Goal: Task Accomplishment & Management: Manage account settings

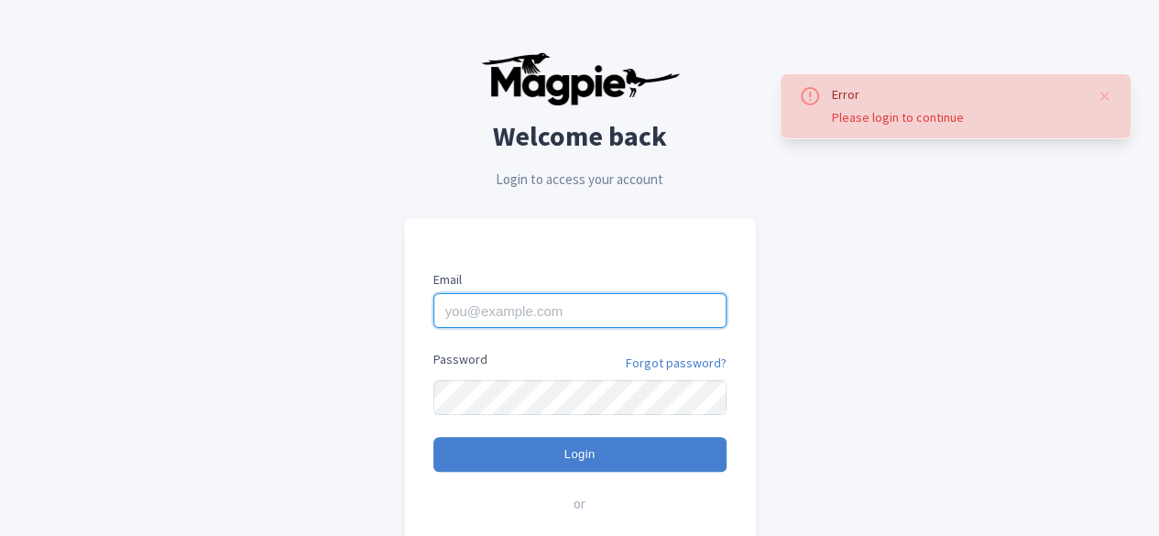
type input "imshanmohamed@gmail.com"
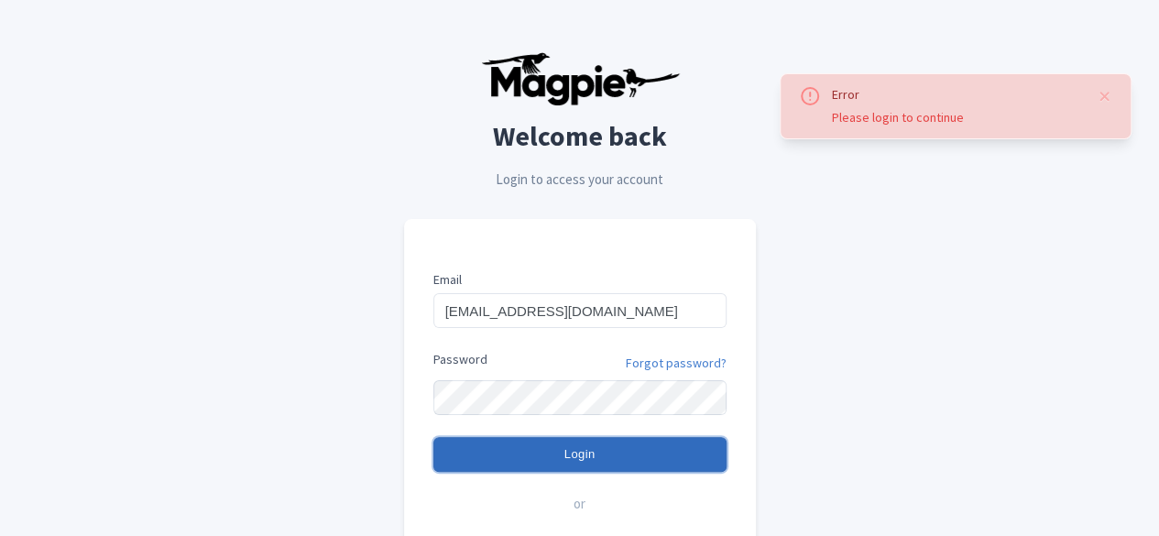
click at [564, 463] on input "Login" at bounding box center [579, 454] width 293 height 35
type input "Logging in..."
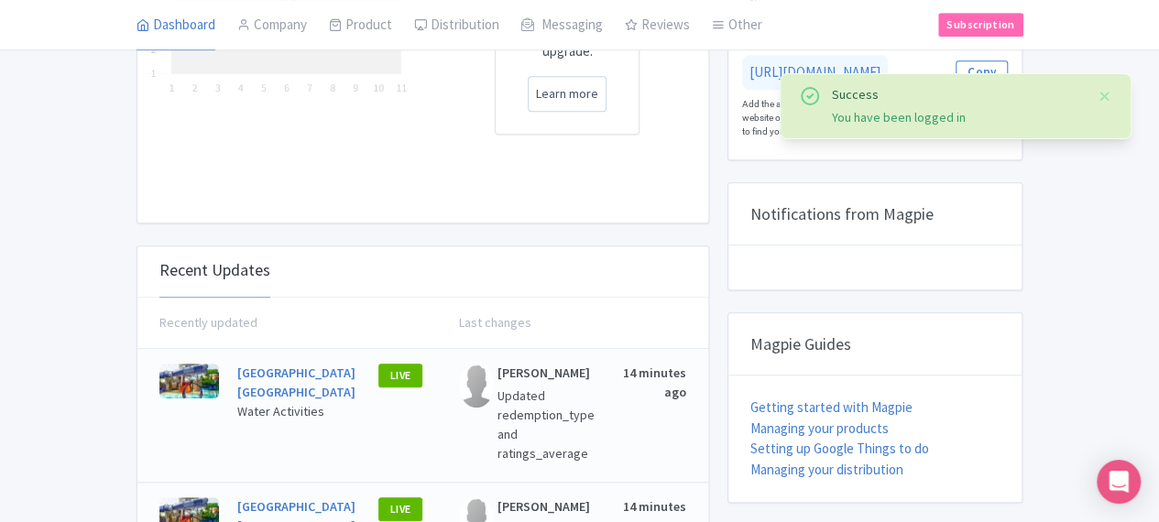
scroll to position [550, 0]
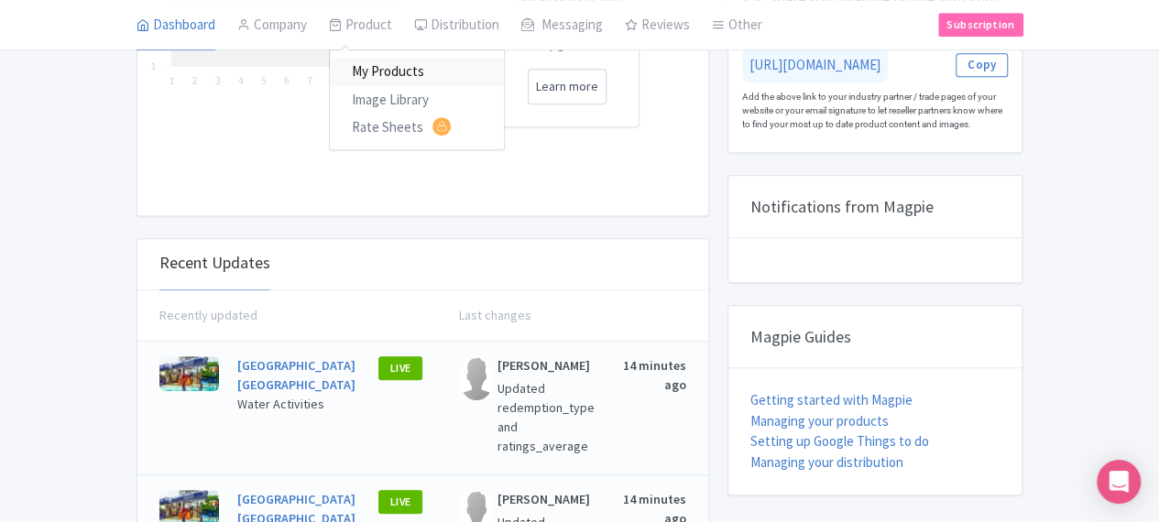
click at [330, 71] on link "My Products" at bounding box center [417, 73] width 174 height 28
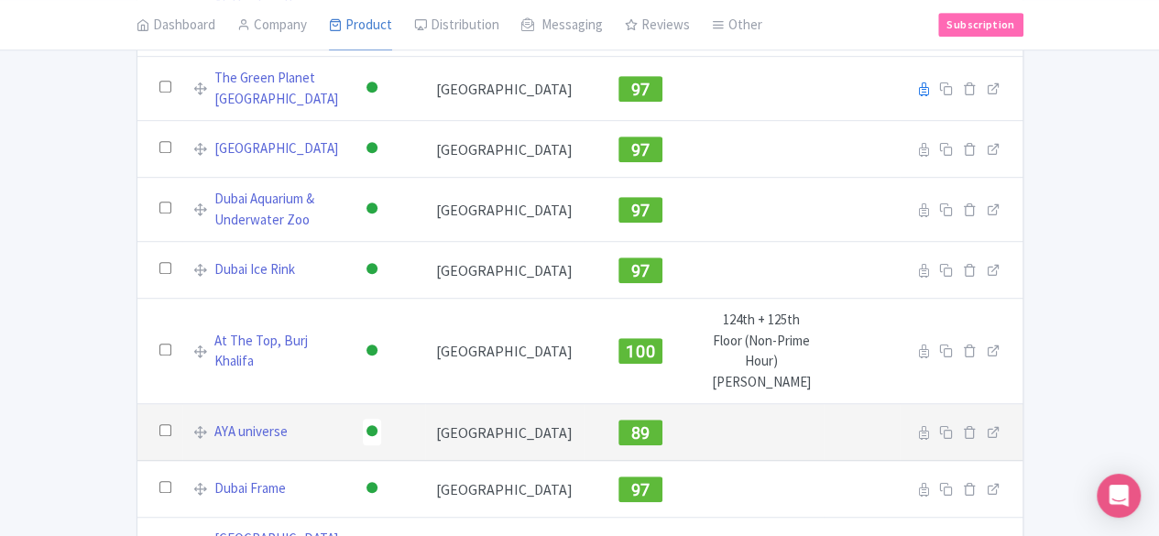
scroll to position [458, 0]
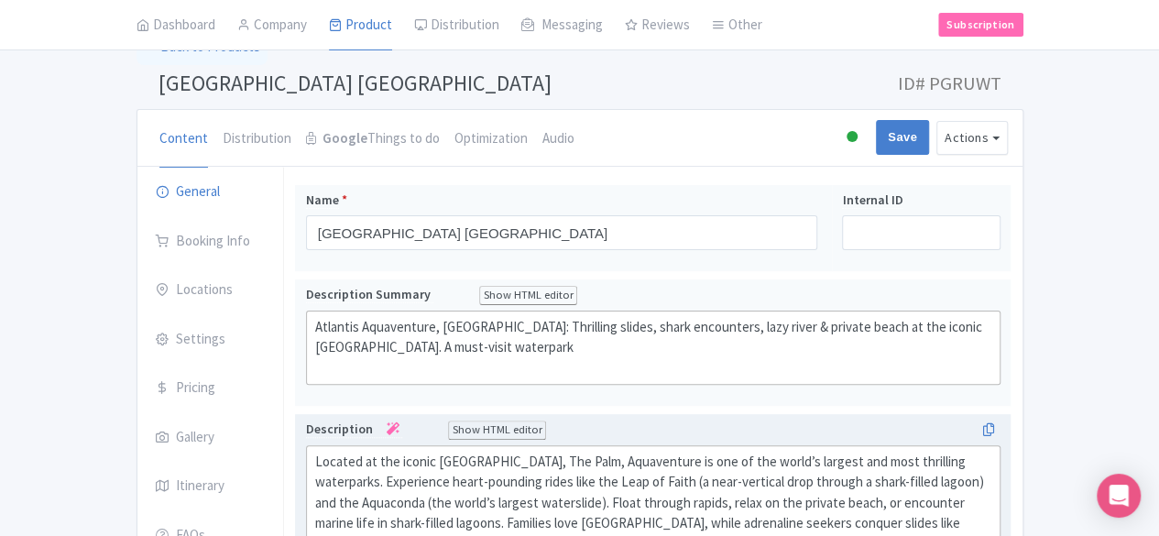
scroll to position [92, 0]
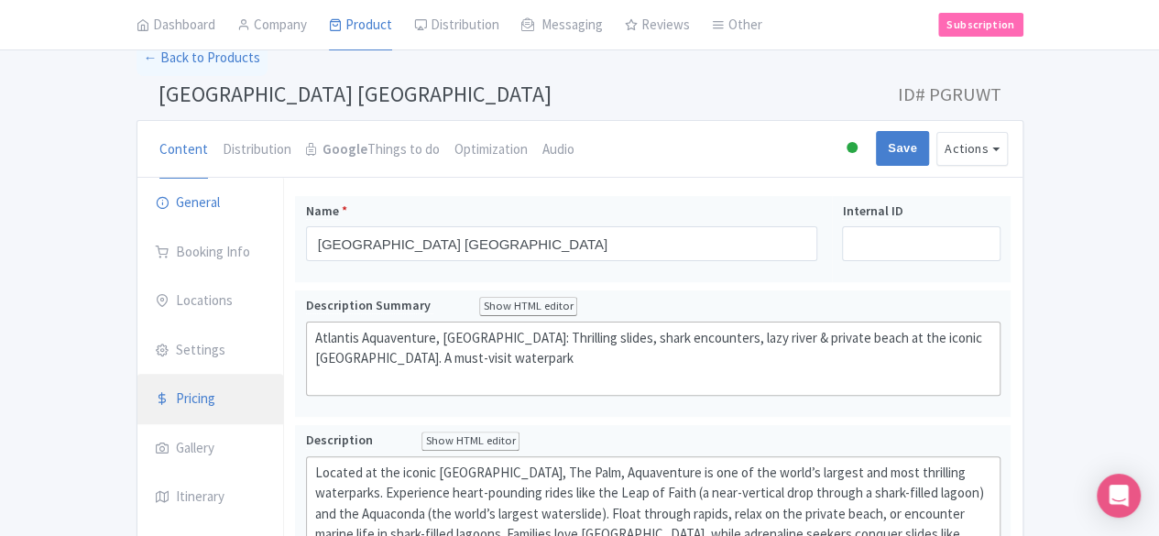
click at [137, 413] on link "Pricing" at bounding box center [210, 399] width 147 height 51
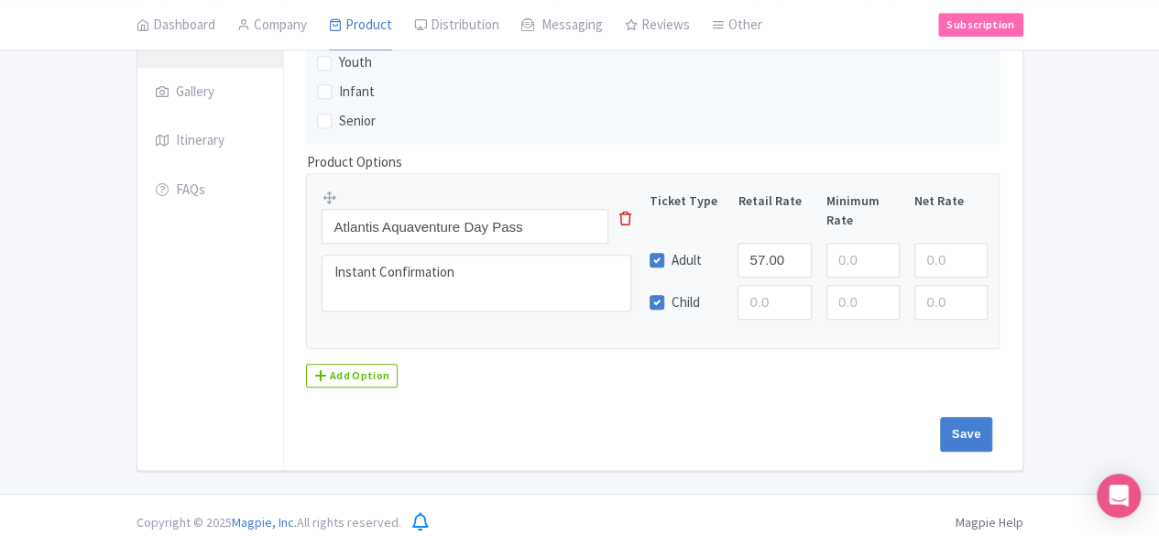
scroll to position [455, 0]
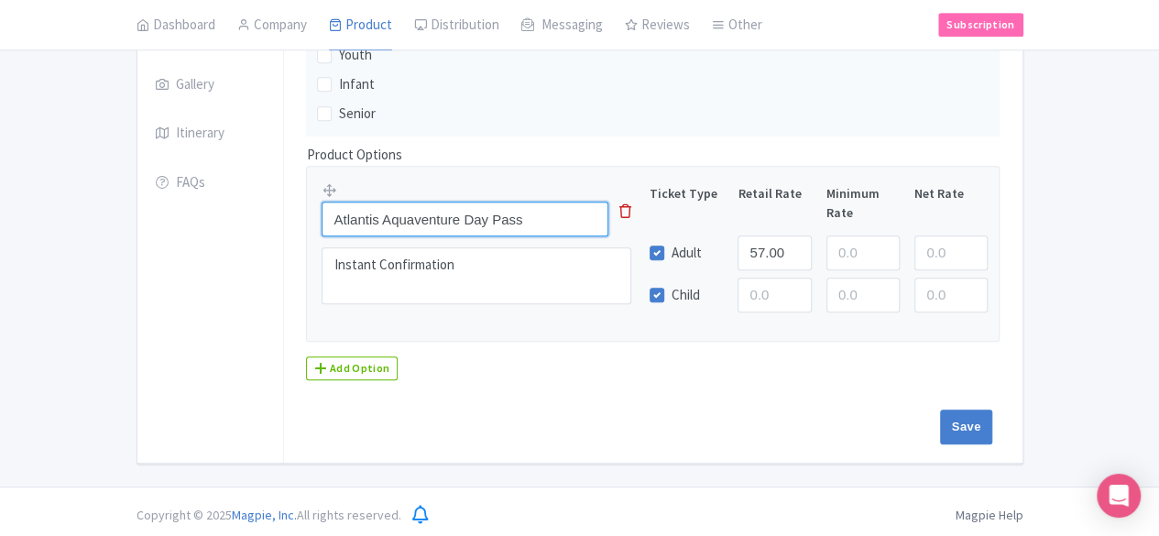
drag, startPoint x: 474, startPoint y: 218, endPoint x: 288, endPoint y: 219, distance: 185.9
click at [322, 219] on input "Atlantis Aquaventure Day Pass" at bounding box center [465, 219] width 287 height 35
drag, startPoint x: 502, startPoint y: 213, endPoint x: 329, endPoint y: 213, distance: 173.1
click at [374, 213] on input "Atlantis Aquaventure Day Pass" at bounding box center [465, 219] width 287 height 35
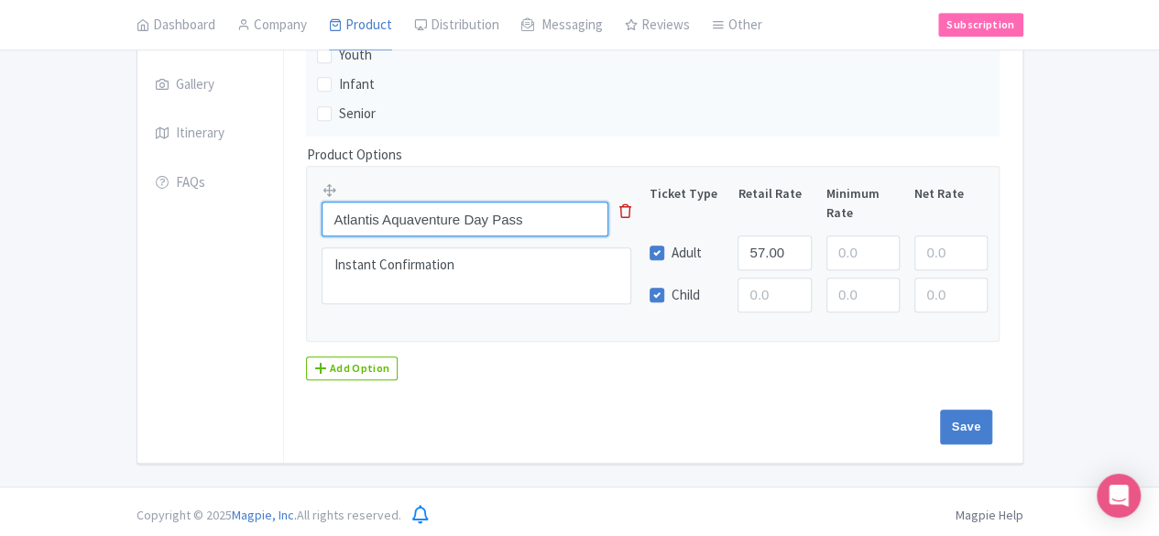
click at [322, 206] on input "Atlantis Aquaventure Day Pass" at bounding box center [465, 219] width 287 height 35
click at [454, 213] on input "Atlantis Aquaventure Day Pass" at bounding box center [465, 219] width 287 height 35
drag, startPoint x: 454, startPoint y: 213, endPoint x: 242, endPoint y: 197, distance: 213.1
click at [322, 202] on input "Atlantis Aquaventure Day Pass" at bounding box center [465, 219] width 287 height 35
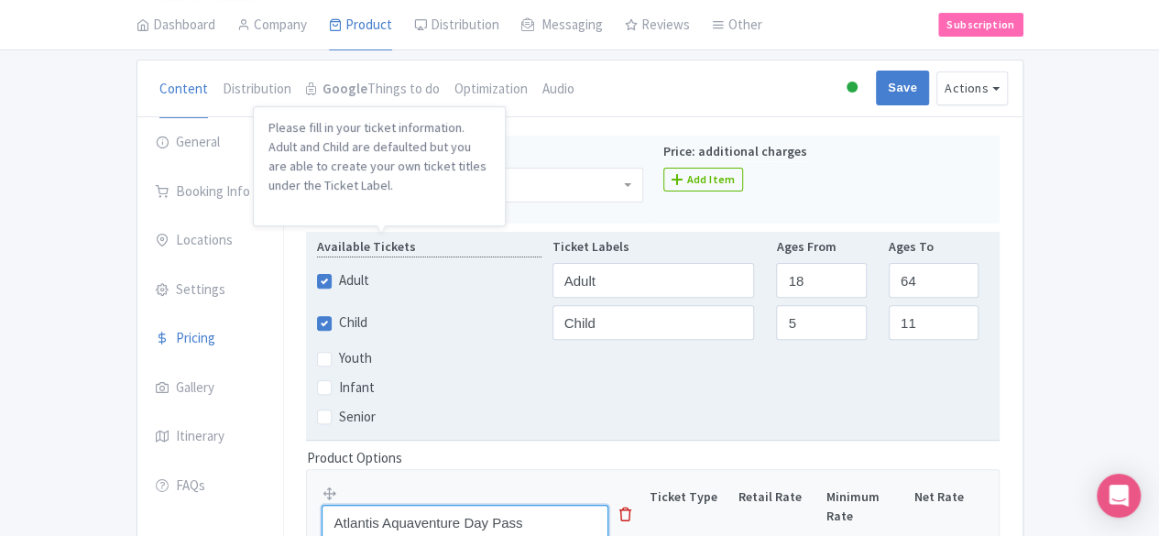
scroll to position [180, 0]
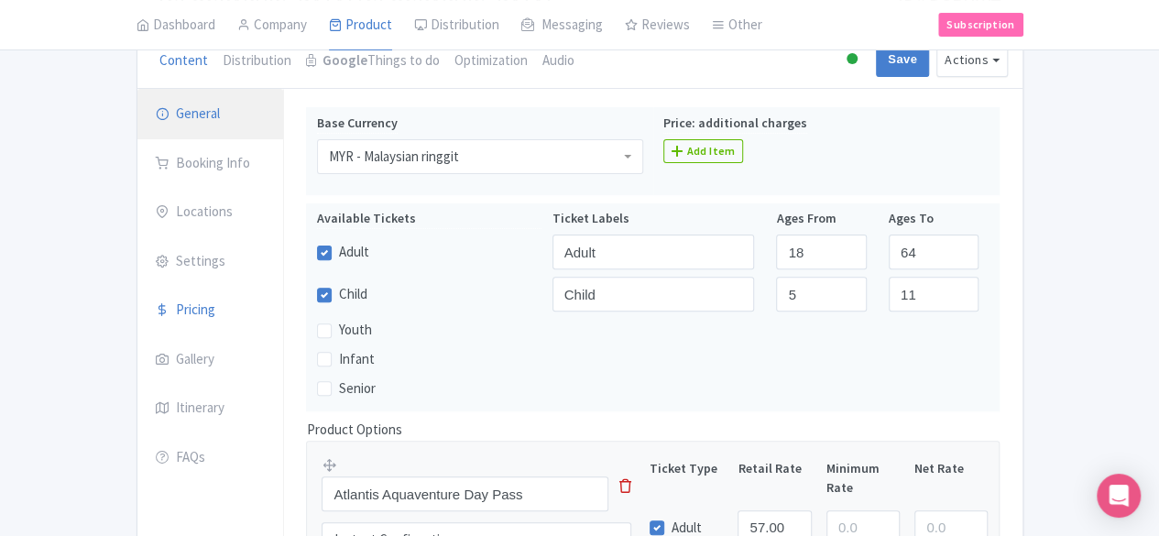
click at [137, 127] on link "General" at bounding box center [210, 114] width 147 height 51
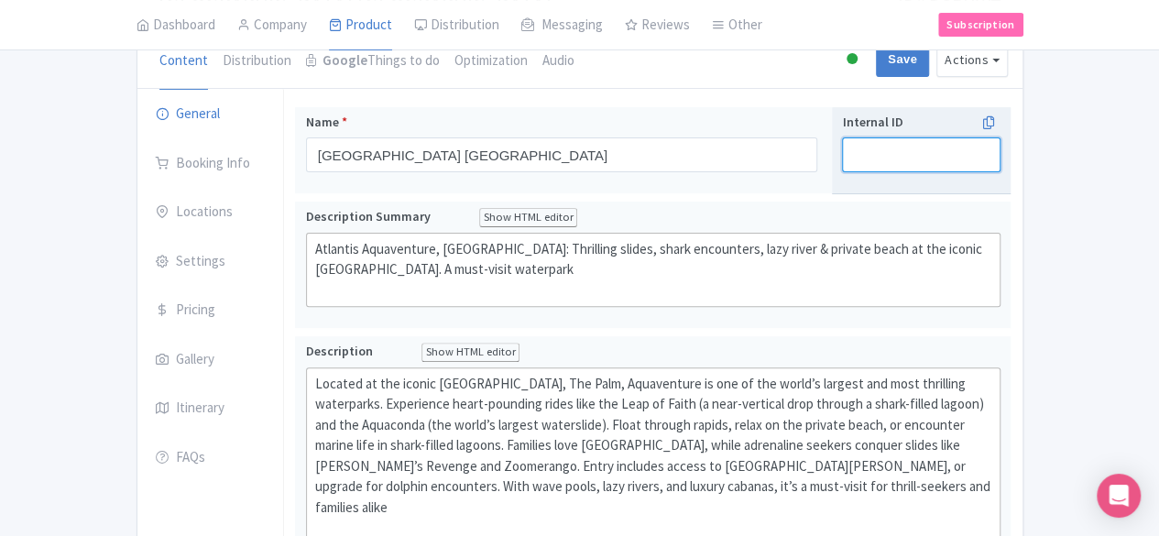
click at [1000, 147] on input "Internal ID" at bounding box center [921, 154] width 158 height 35
paste input "Atlantis Aquaventure Day Pass"
type input "Atlantis Aquaventure Day Pass"
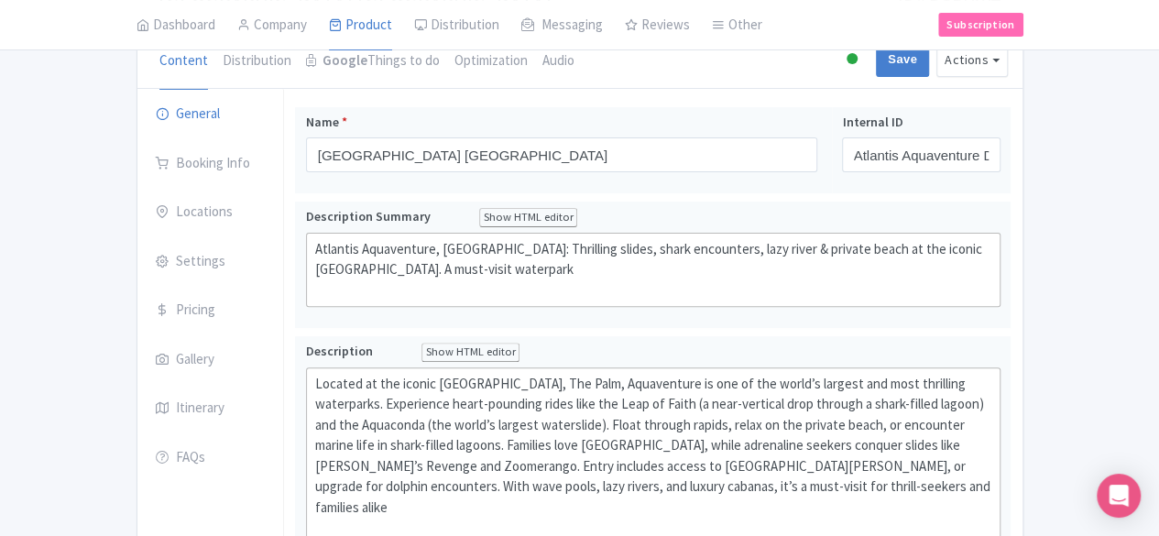
click at [936, 52] on div "Save" at bounding box center [902, 59] width 68 height 35
click at [929, 60] on input "Save" at bounding box center [902, 59] width 53 height 35
type input "Saving..."
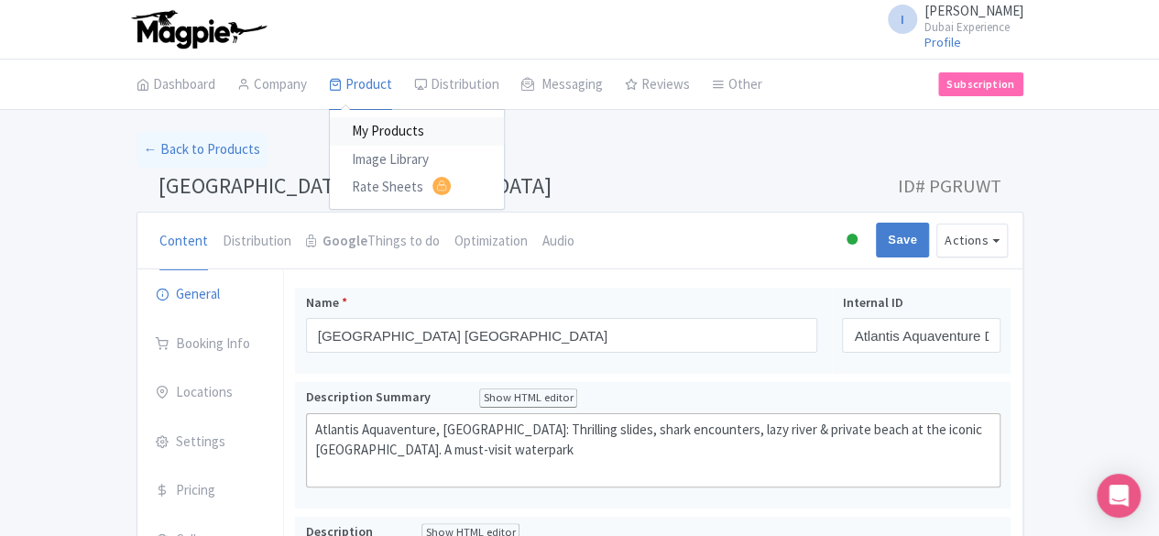
click at [330, 132] on link "My Products" at bounding box center [417, 131] width 174 height 28
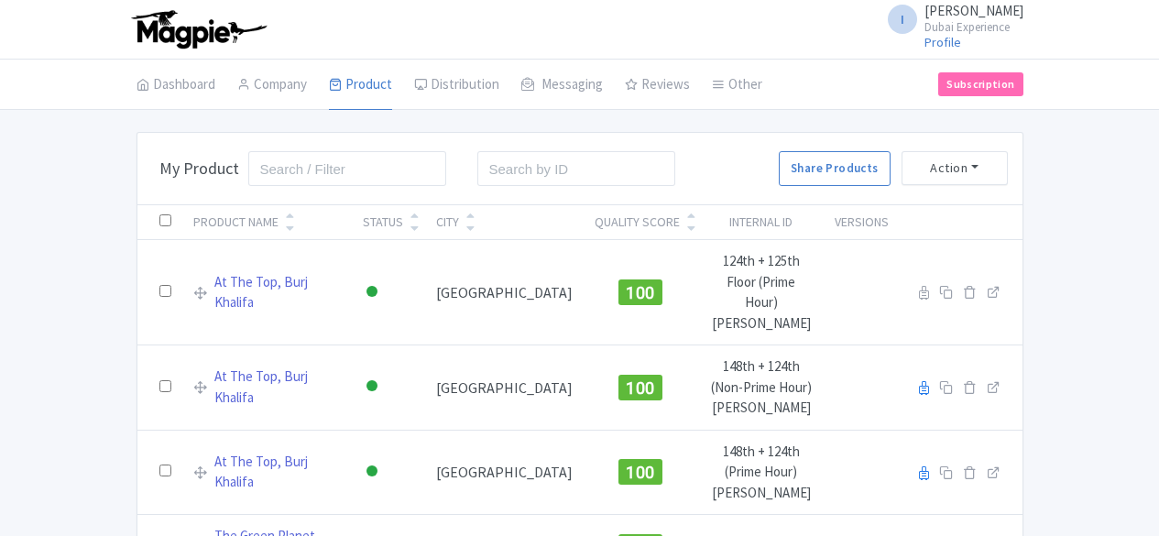
scroll to position [458, 0]
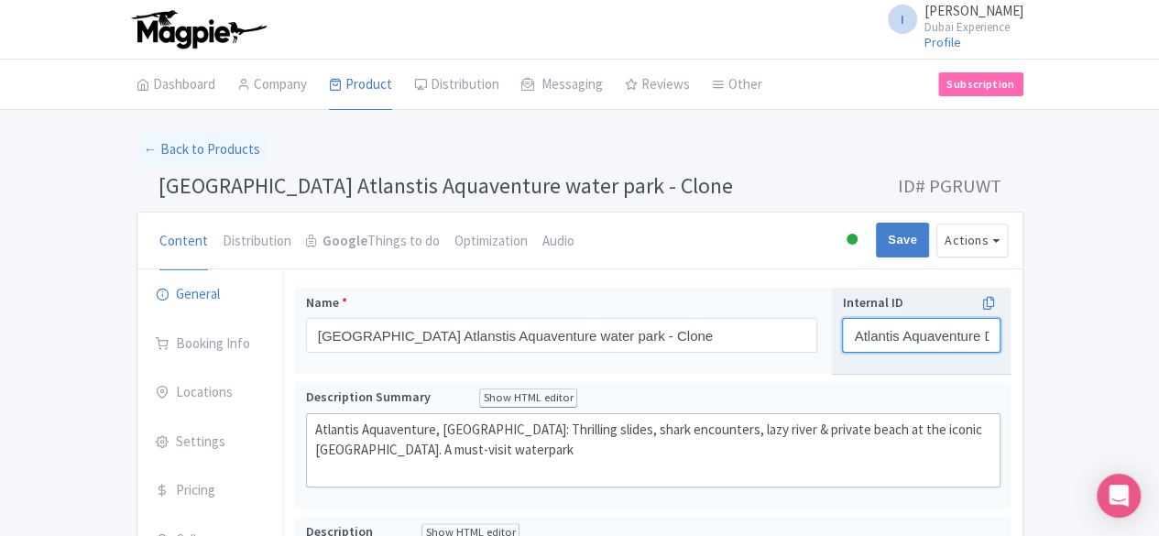
click at [1000, 337] on input "Atlantis Aquaventure Day Pass" at bounding box center [921, 335] width 158 height 35
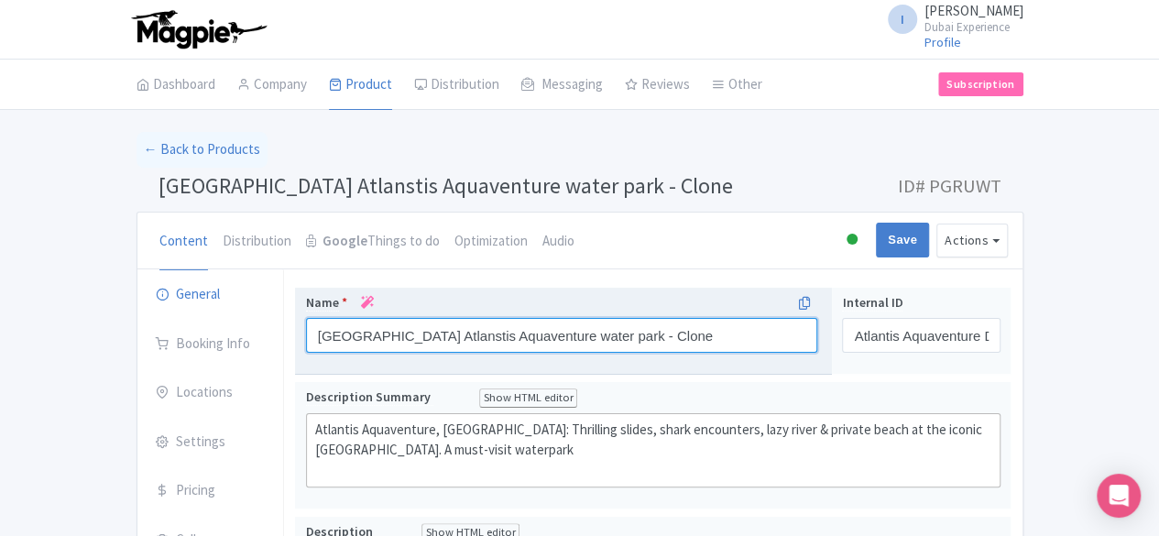
click at [725, 344] on input "Dubai Atlanstis Aquaventure water park - Clone" at bounding box center [562, 335] width 512 height 35
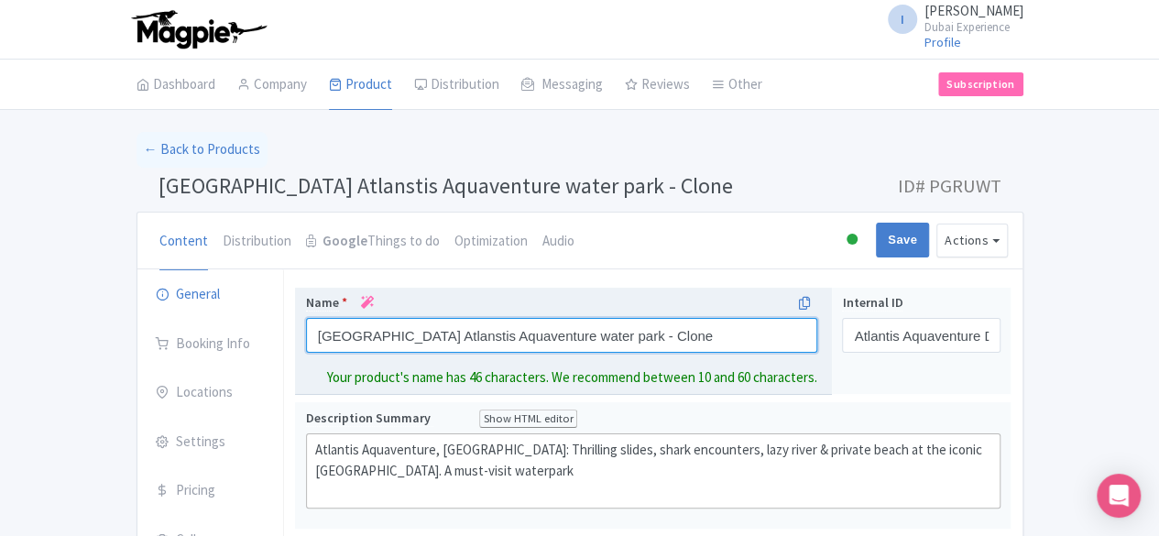
click at [725, 344] on input "Dubai Atlanstis Aquaventure water park - Clone" at bounding box center [562, 335] width 512 height 35
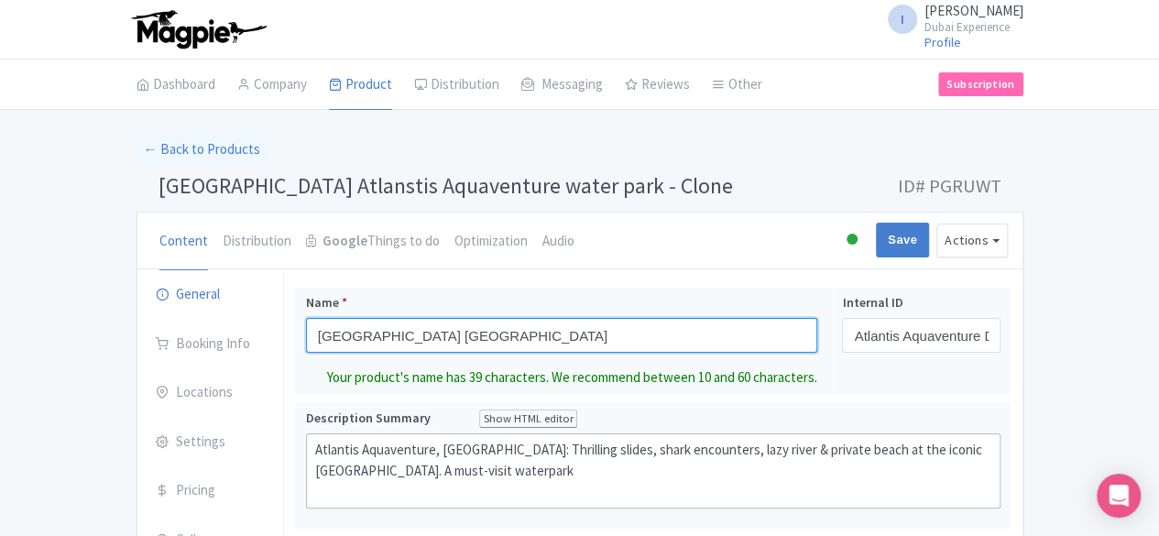
type input "[GEOGRAPHIC_DATA] [GEOGRAPHIC_DATA]"
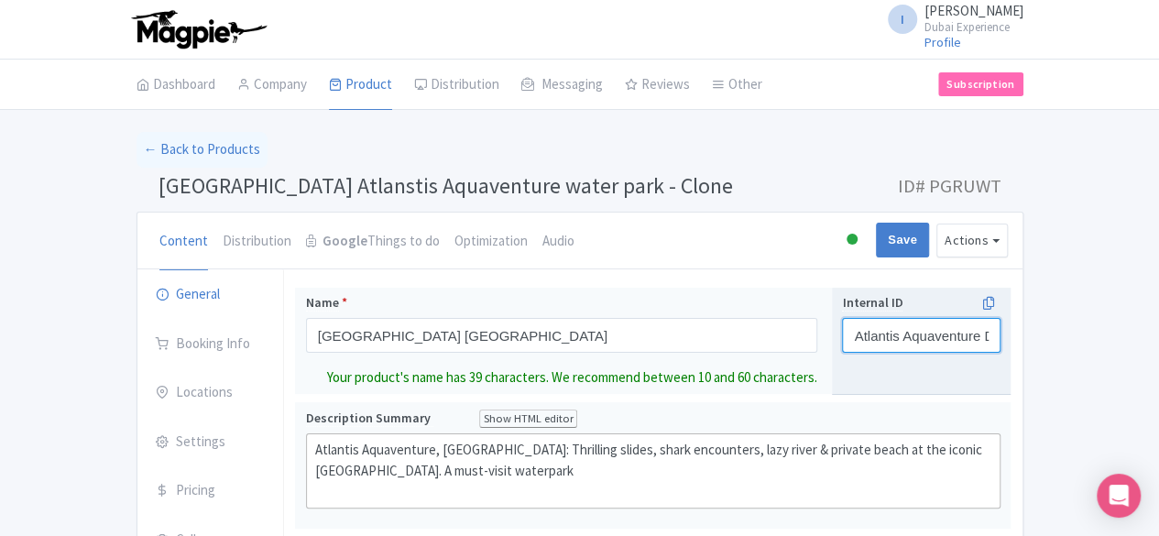
click at [1000, 343] on input "Atlantis Aquaventure Day Pass" at bounding box center [921, 335] width 158 height 35
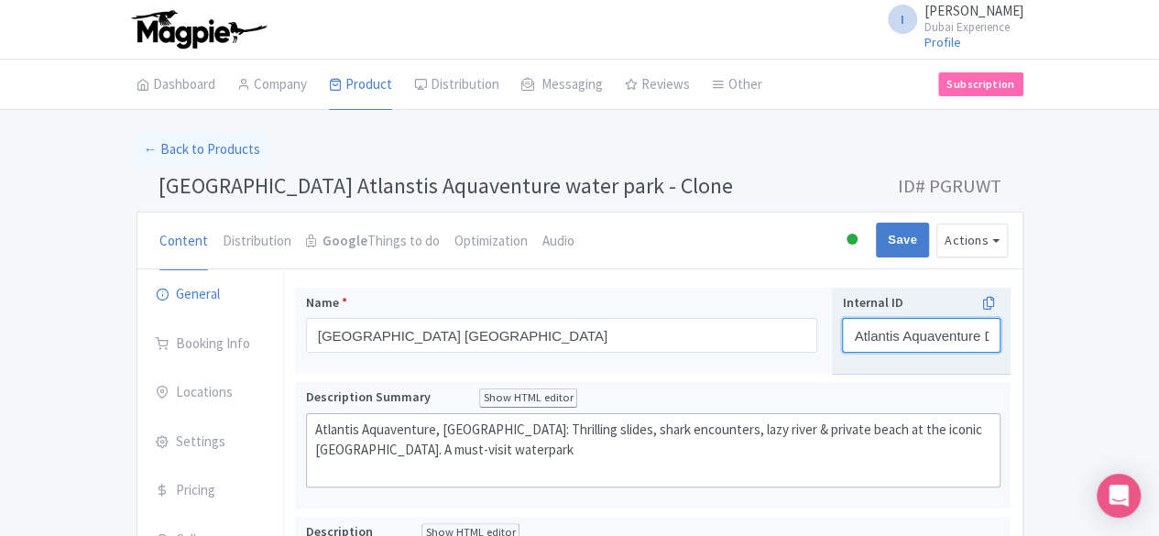
click at [1000, 343] on input "Atlantis Aquaventure Day Pass" at bounding box center [921, 335] width 158 height 35
paste input "The Lost Chambers Aquarium -"
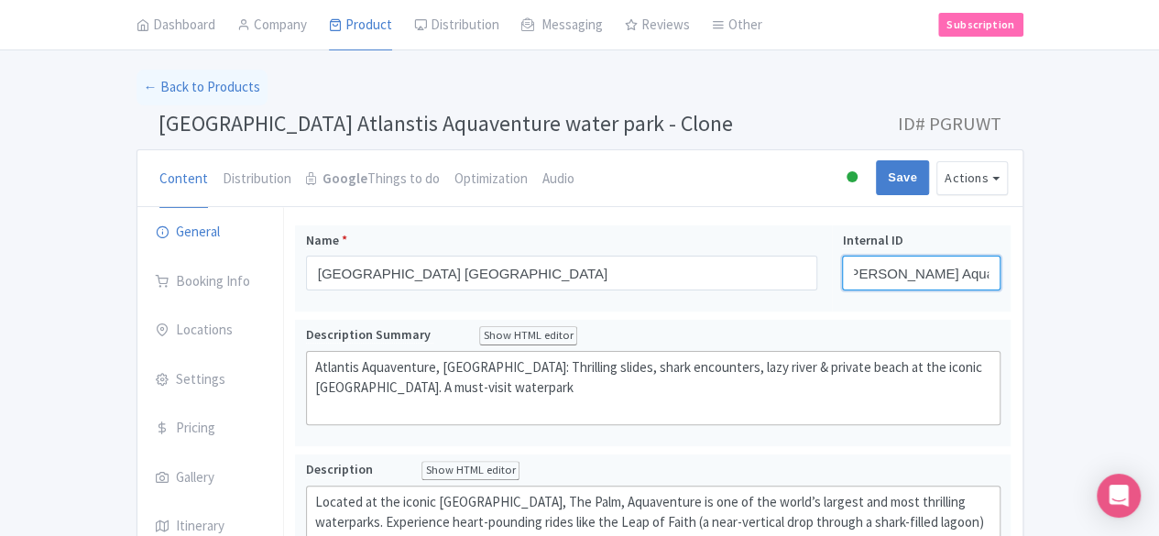
scroll to position [92, 0]
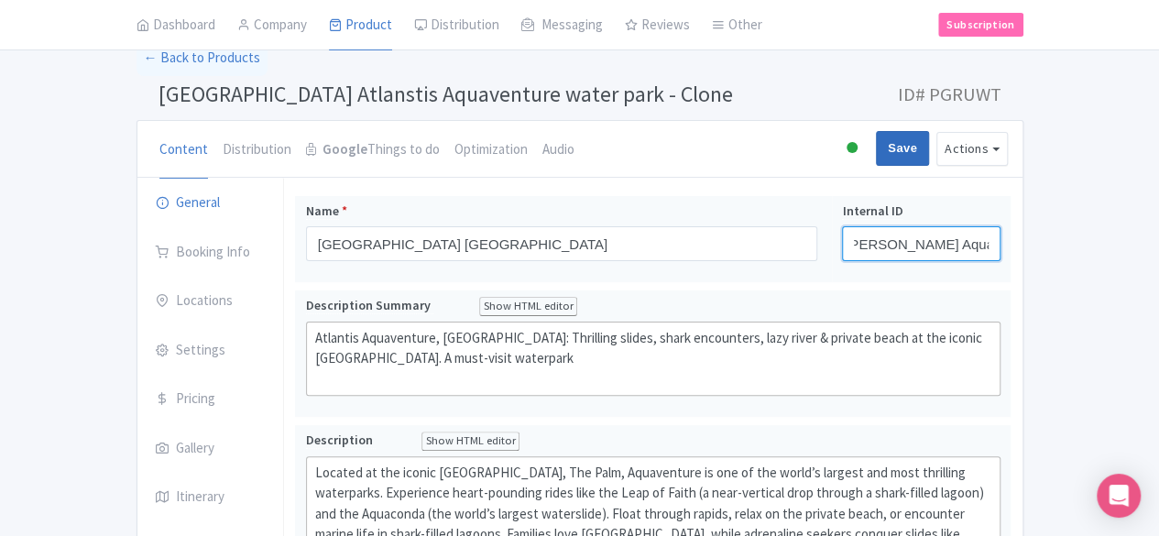
type input "The Lost [PERSON_NAME] Aquarium - Day Pass"
click at [929, 138] on input "Save" at bounding box center [902, 148] width 53 height 35
type input "Saving..."
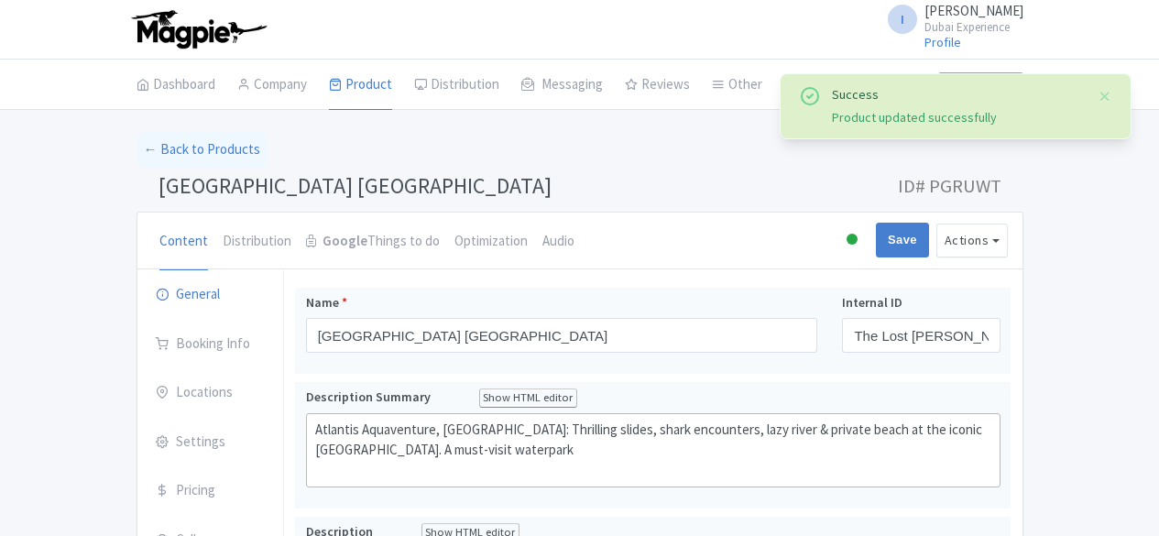
scroll to position [286, 0]
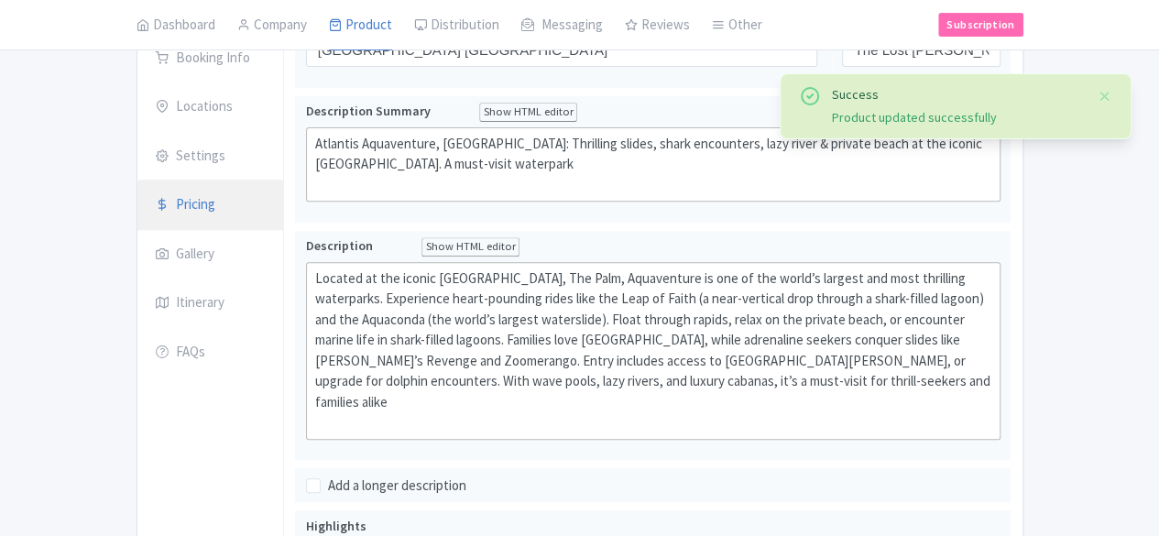
click at [137, 210] on link "Pricing" at bounding box center [210, 205] width 147 height 51
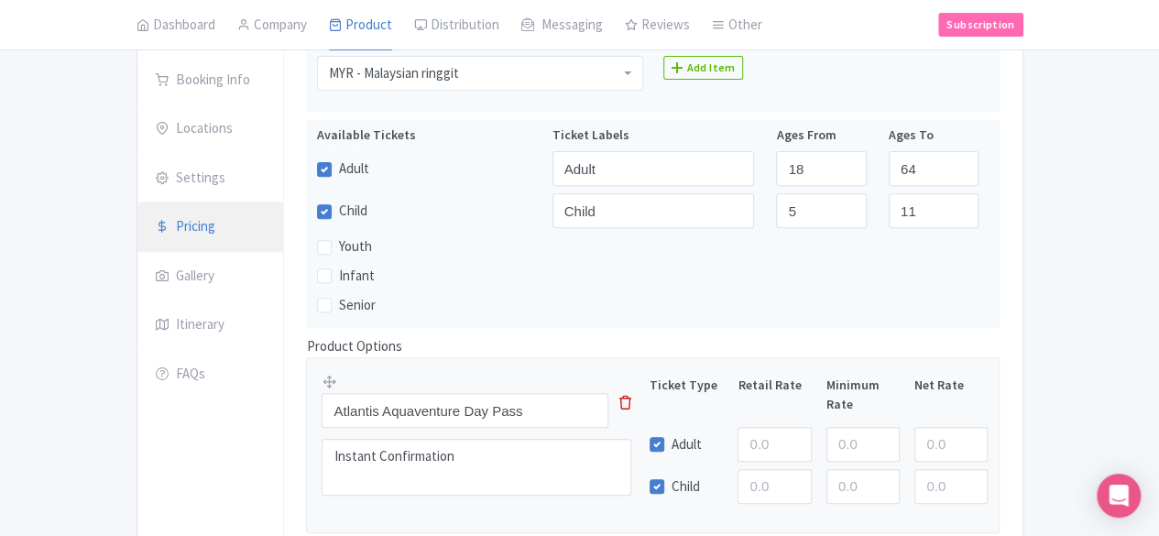
scroll to position [89, 0]
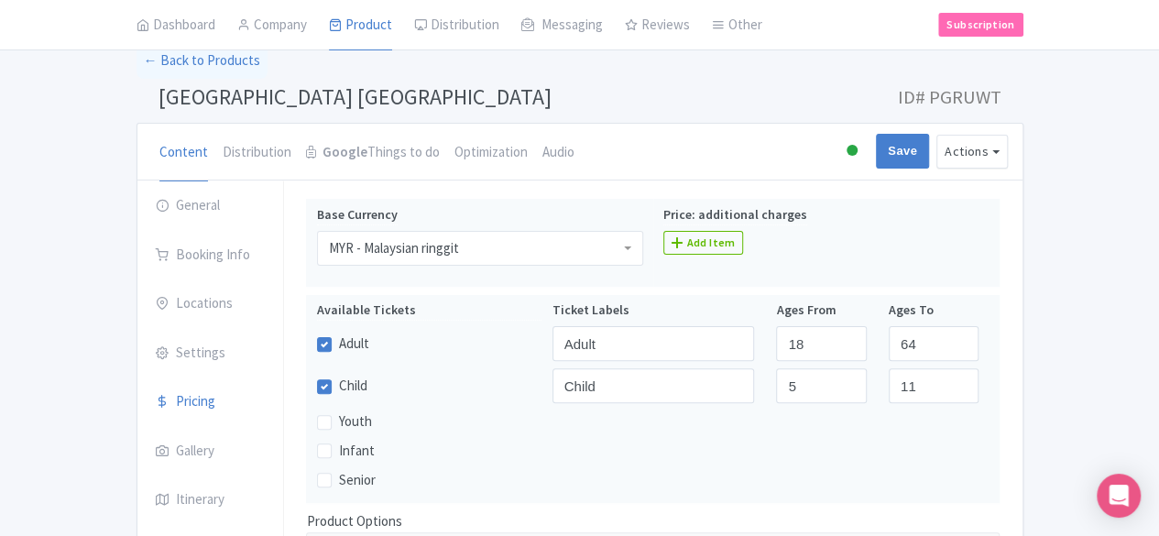
click at [528, 262] on div "MYR - Malaysian ringgit" at bounding box center [480, 248] width 326 height 35
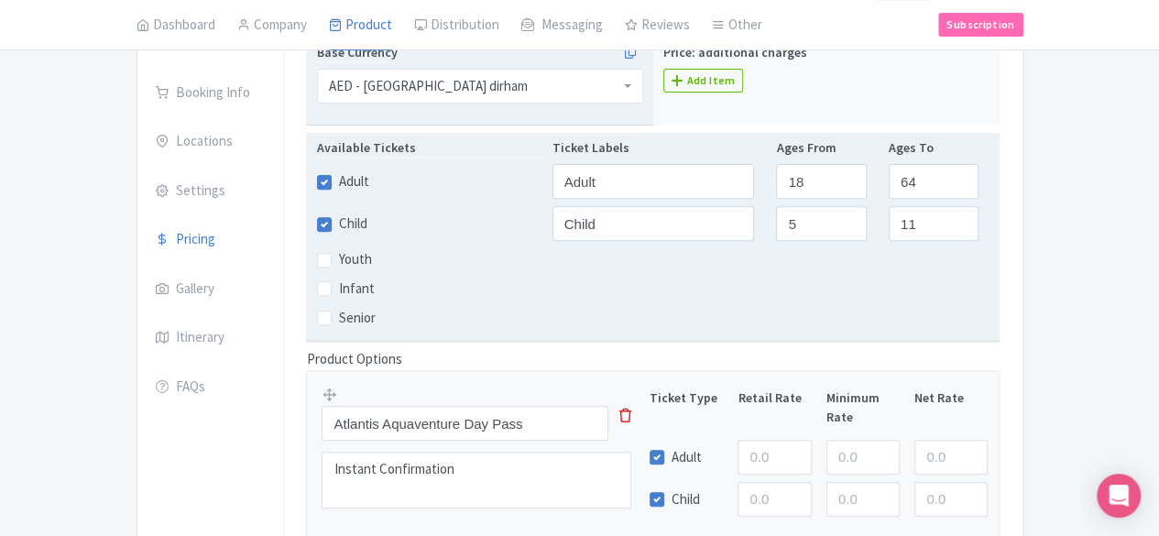
scroll to position [455, 0]
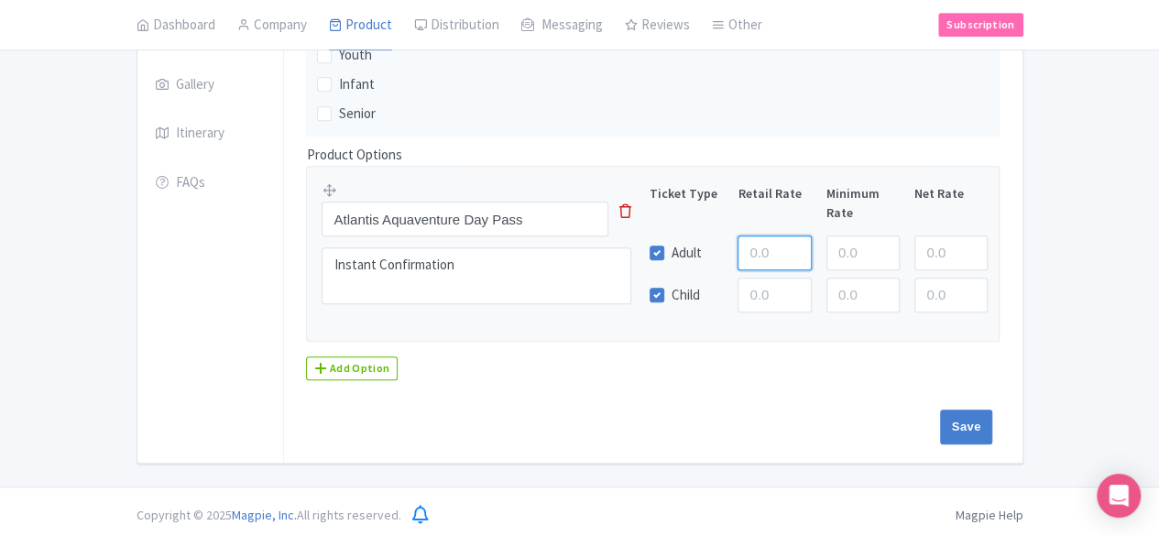
click at [811, 239] on input "number" at bounding box center [773, 252] width 73 height 35
type input "71"
drag, startPoint x: 1081, startPoint y: 411, endPoint x: 762, endPoint y: 354, distance: 323.8
click at [762, 354] on div "Dubai Atlanstis Aquaventure water park Name * Dubai Atlanstis Aquaventure water…" at bounding box center [652, 138] width 737 height 649
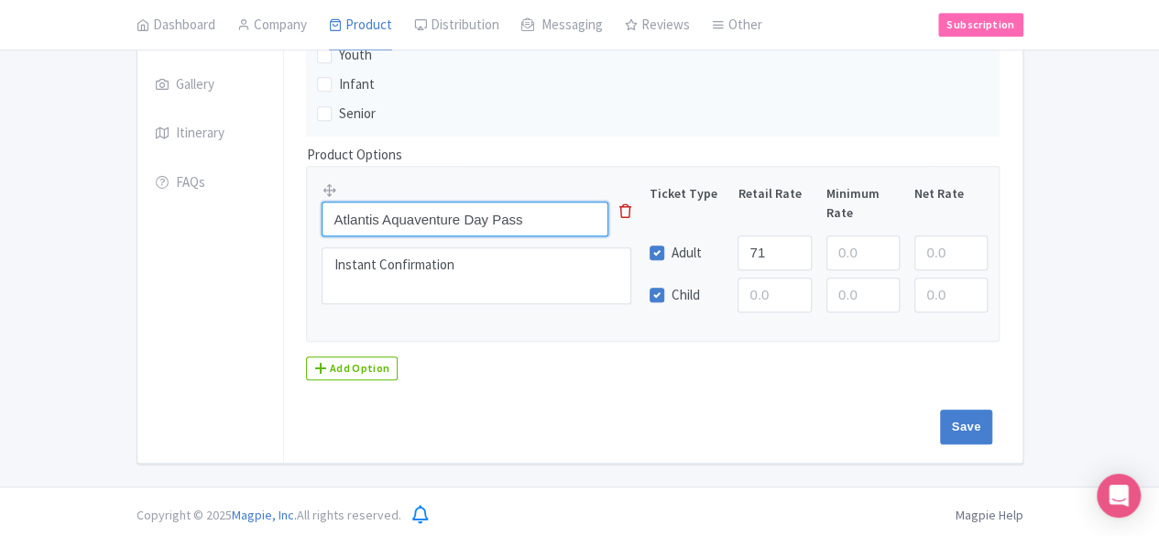
click at [553, 224] on input "Atlantis Aquaventure Day Pass" at bounding box center [465, 219] width 287 height 35
click at [472, 213] on input "Atlantis Aquaventure Day Pass" at bounding box center [465, 219] width 287 height 35
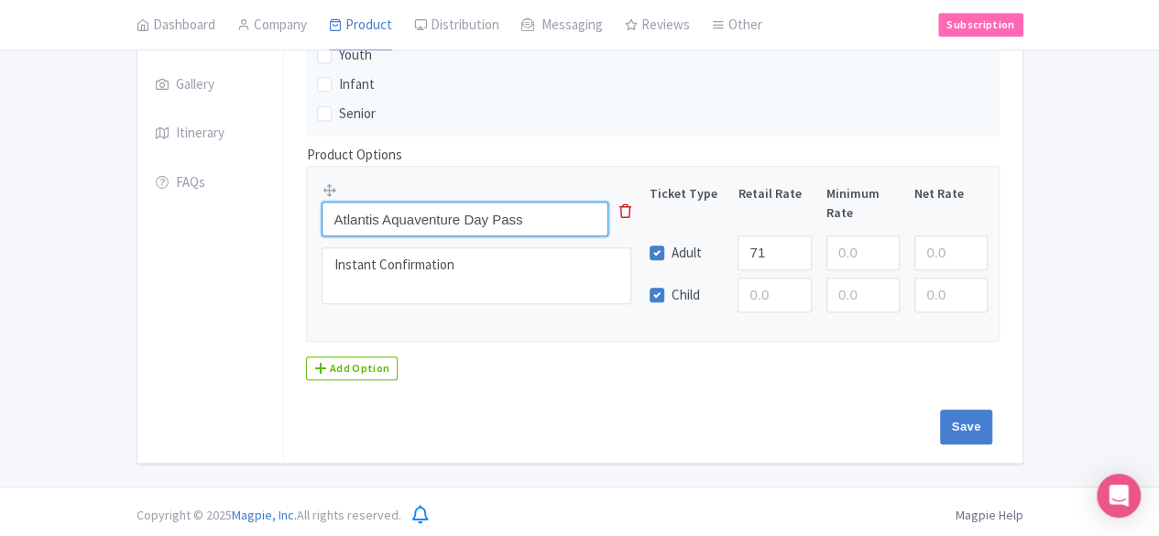
click at [472, 213] on input "Atlantis Aquaventure Day Pass" at bounding box center [465, 219] width 287 height 35
paste input "The Lost Chambers Aquarium -"
type input "The Lost [PERSON_NAME] Aquarium - Day Pass"
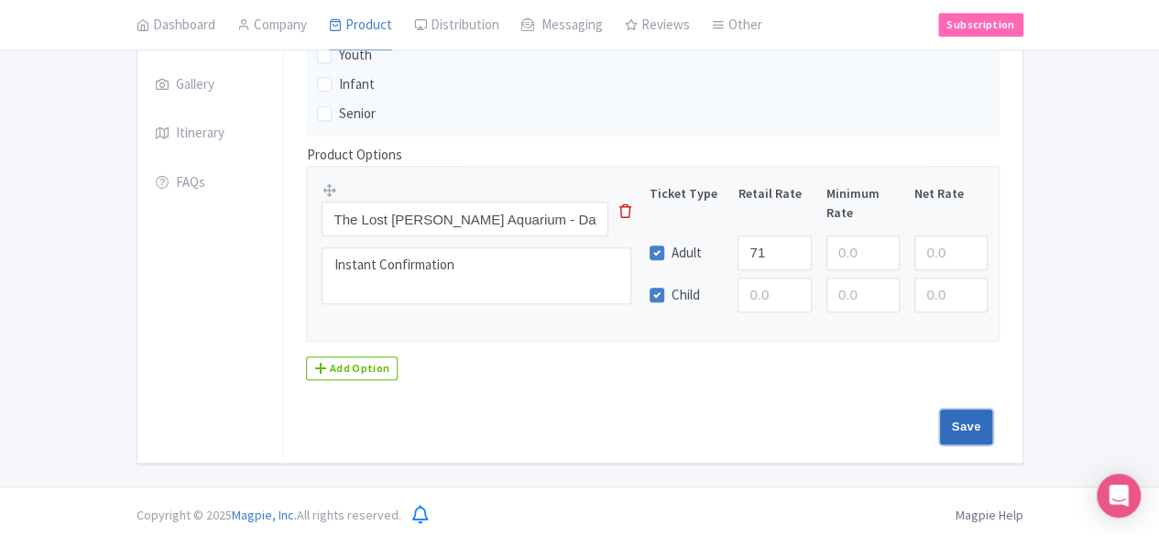
click at [993, 427] on input "Save" at bounding box center [966, 426] width 53 height 35
type input "Saving..."
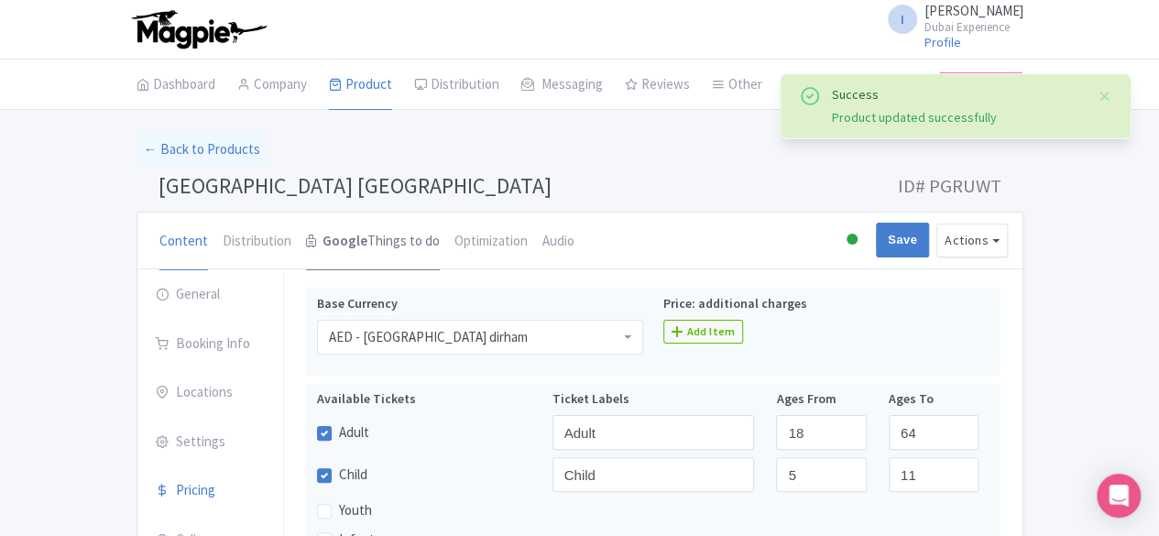
click at [322, 246] on strong "Google" at bounding box center [344, 241] width 45 height 21
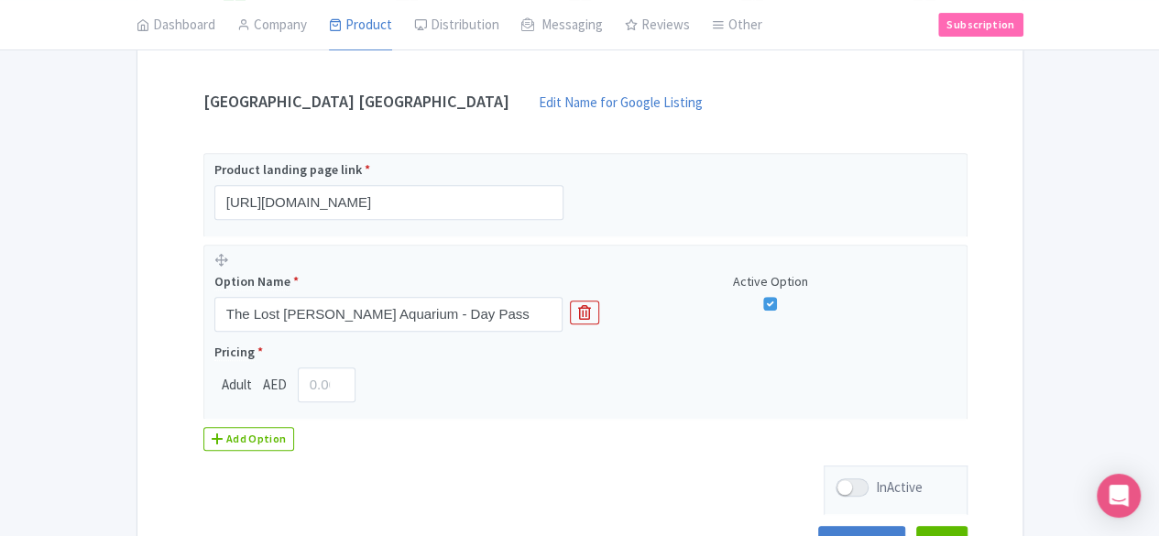
scroll to position [366, 0]
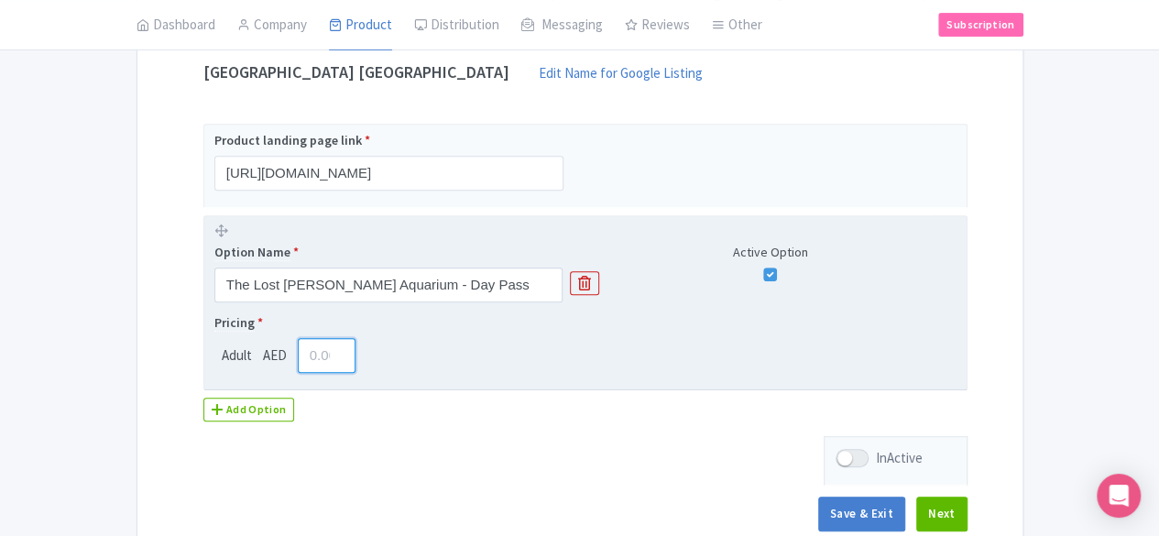
click at [298, 351] on input "number" at bounding box center [327, 355] width 58 height 35
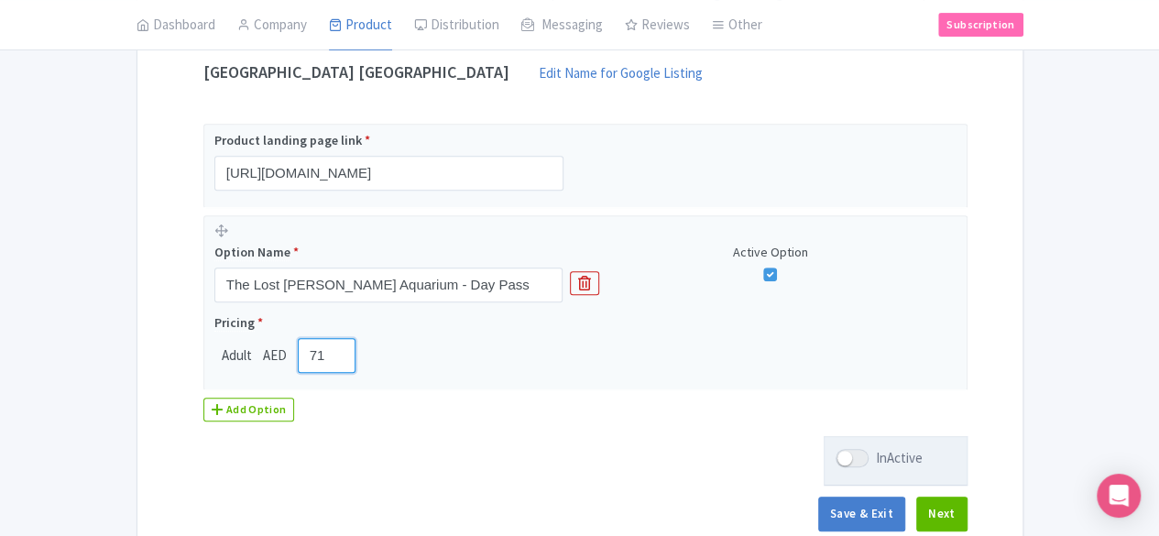
type input "71"
click at [922, 461] on label "InActive" at bounding box center [878, 458] width 87 height 21
click at [847, 461] on input "InActive" at bounding box center [841, 458] width 12 height 12
checkbox input "true"
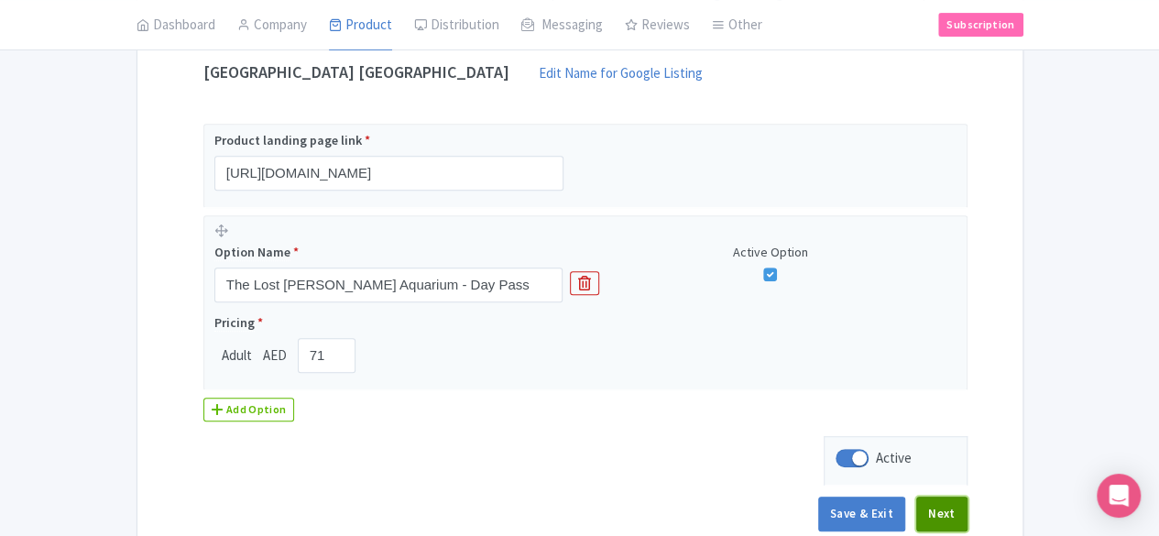
click at [967, 509] on button "Next" at bounding box center [941, 513] width 51 height 35
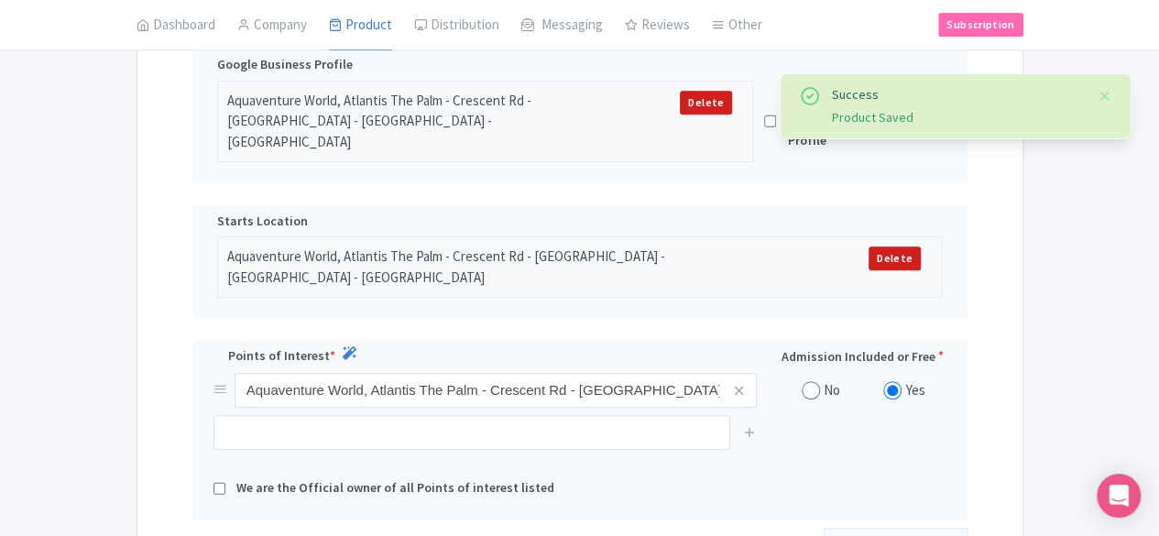
scroll to position [496, 0]
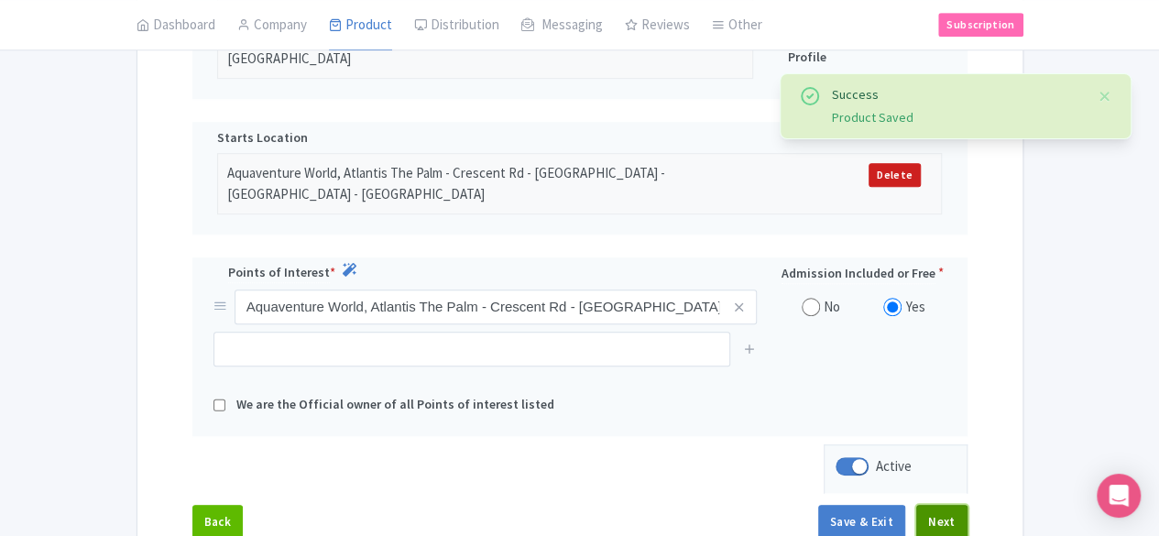
click at [967, 505] on button "Next" at bounding box center [941, 522] width 51 height 35
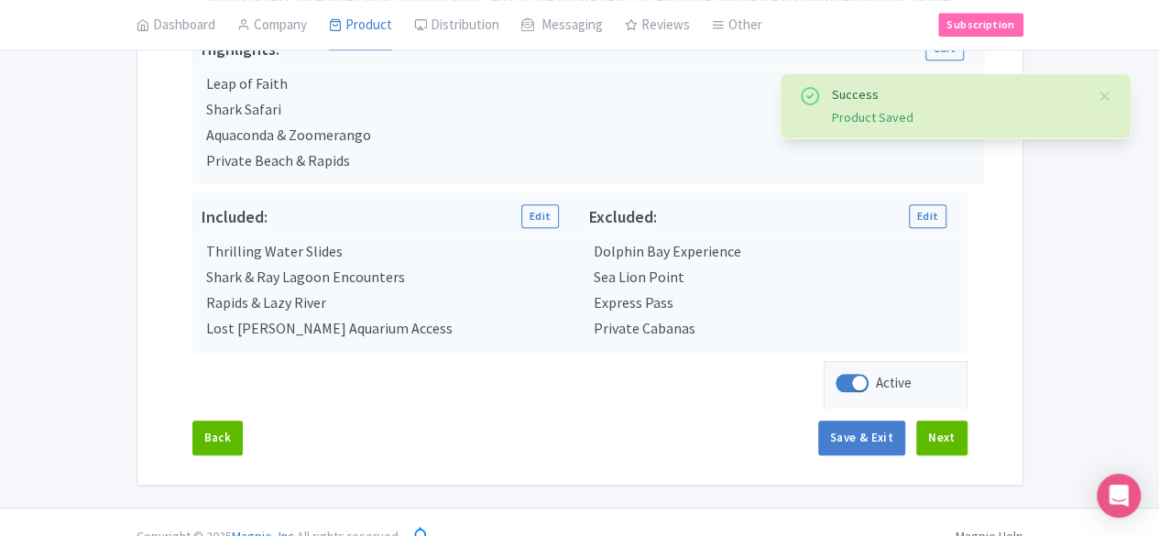
scroll to position [727, 0]
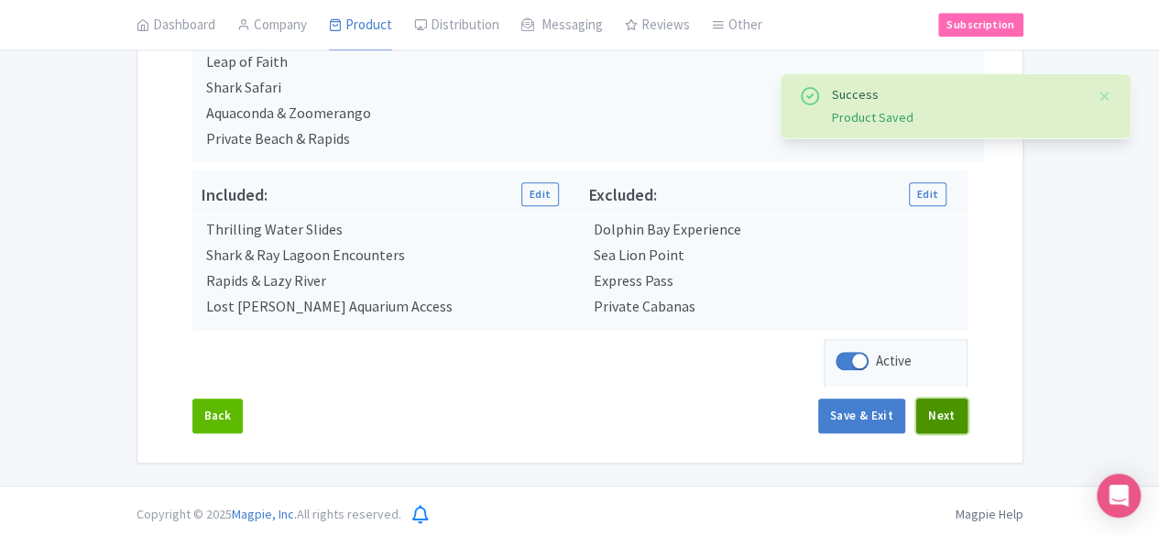
click at [967, 408] on button "Next" at bounding box center [941, 415] width 51 height 35
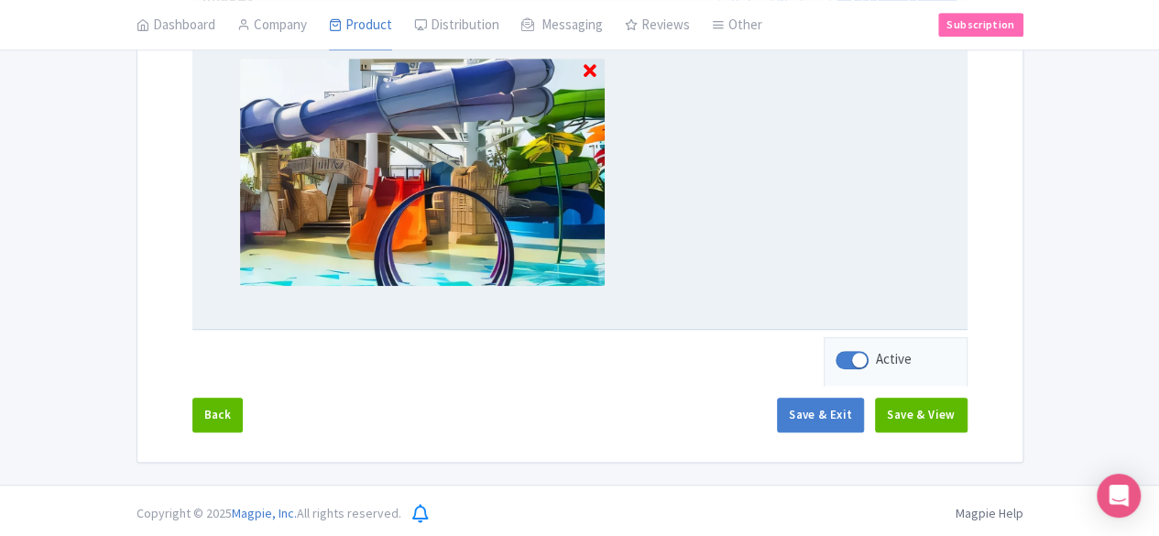
scroll to position [237, 0]
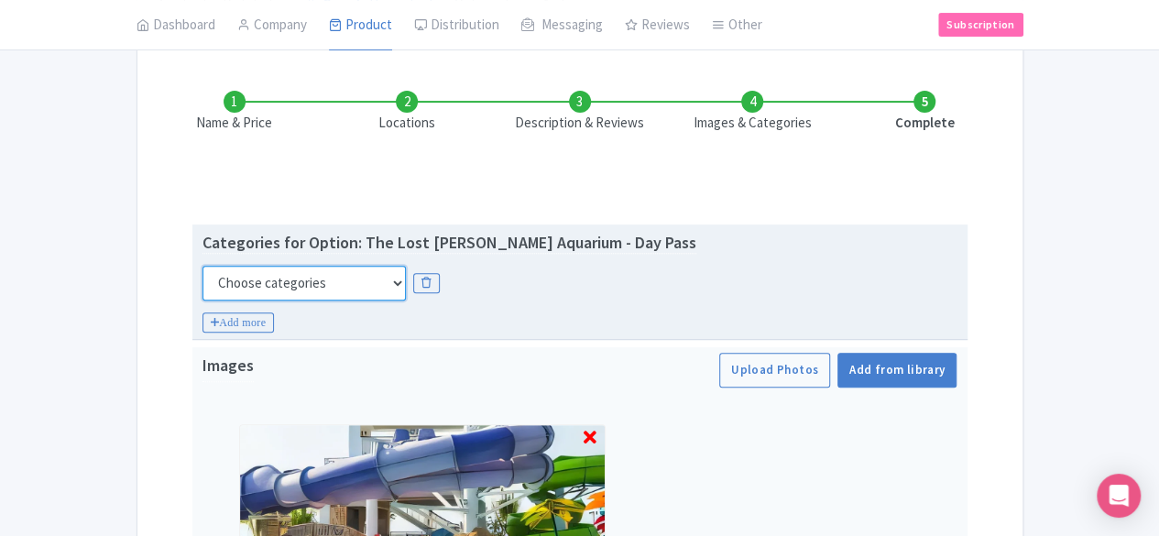
click at [213, 283] on select "Choose categories Adults Only Animals Audio Guide Beaches Bike Tours Boat Tours…" at bounding box center [303, 283] width 203 height 35
select select "theme-parks"
click at [202, 266] on select "Choose categories Adults Only Animals Audio Guide Beaches Bike Tours Boat Tours…" at bounding box center [303, 283] width 203 height 35
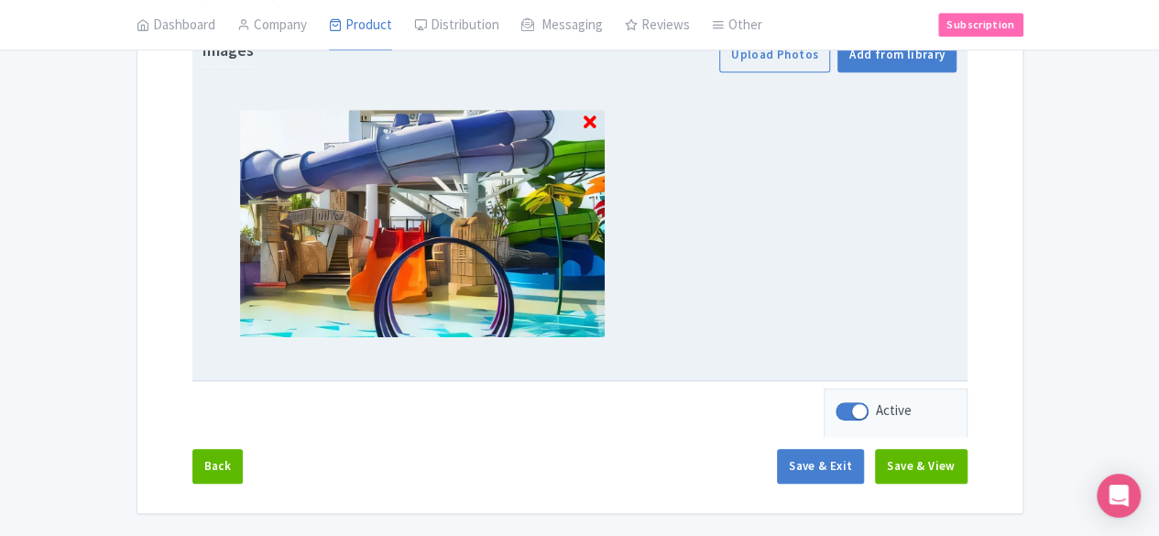
scroll to position [604, 0]
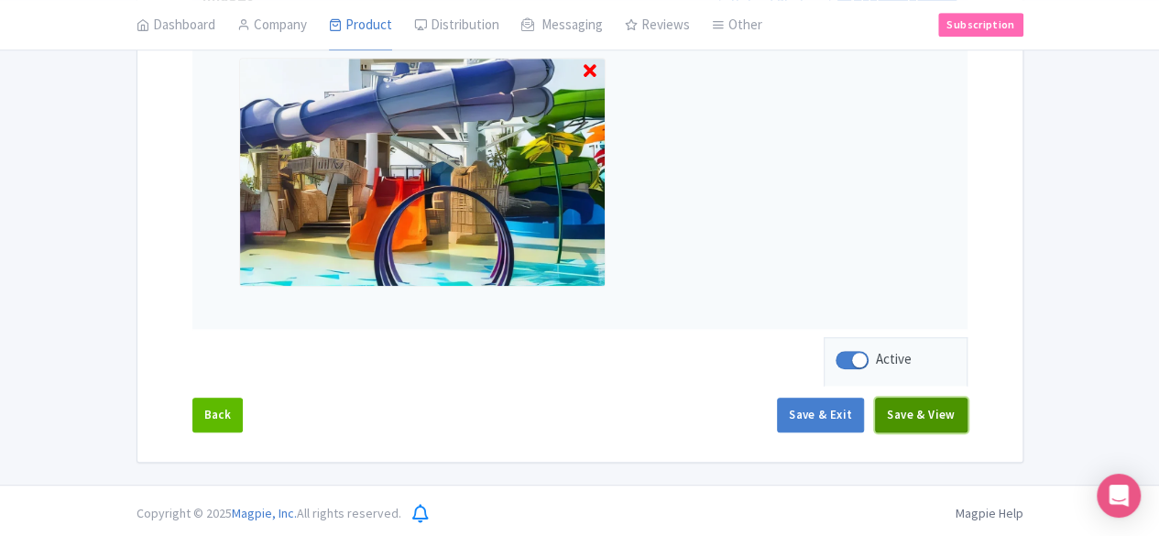
click at [966, 419] on button "Save & View" at bounding box center [921, 415] width 92 height 35
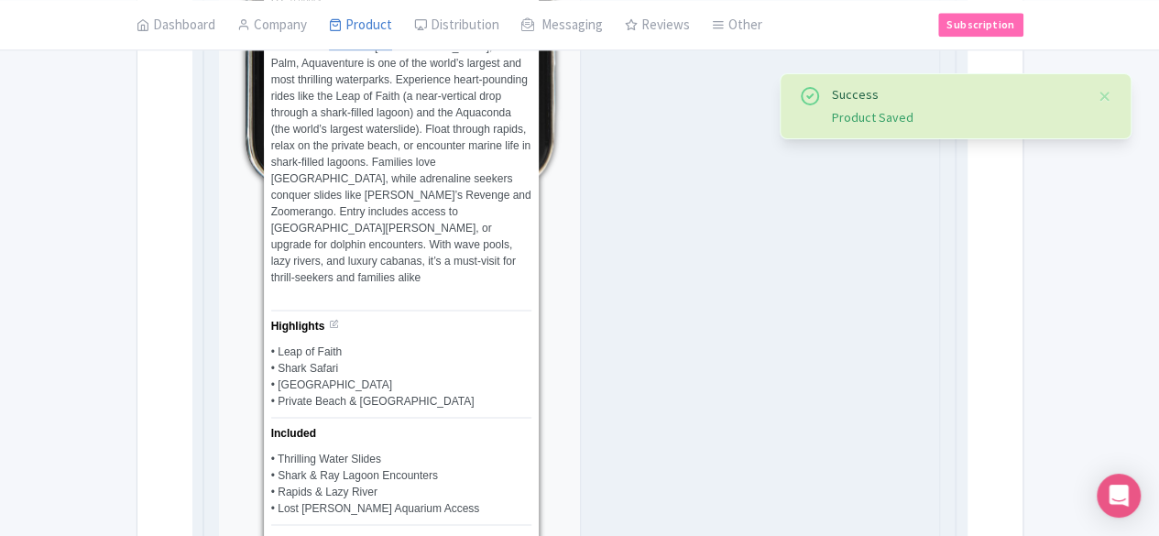
scroll to position [1428, 0]
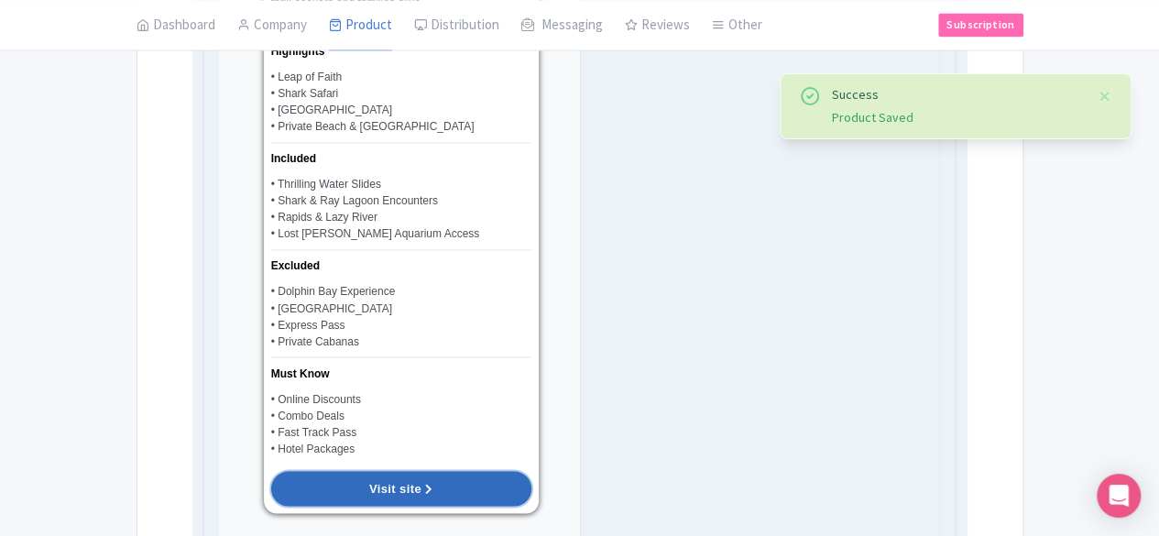
click at [349, 478] on link "Visit site" at bounding box center [401, 488] width 260 height 35
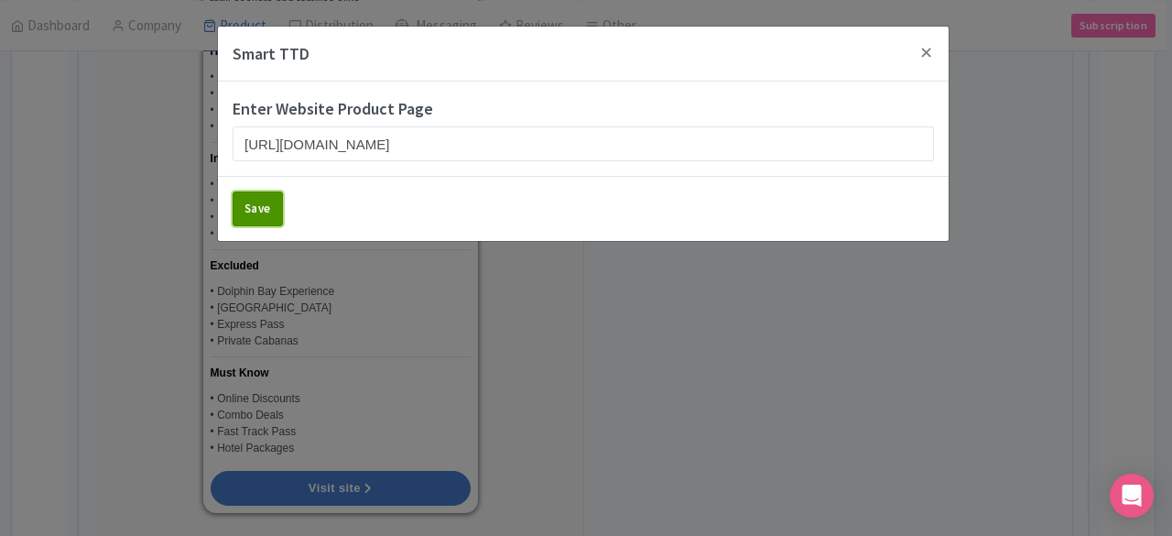
click at [274, 221] on button "Save" at bounding box center [258, 208] width 50 height 35
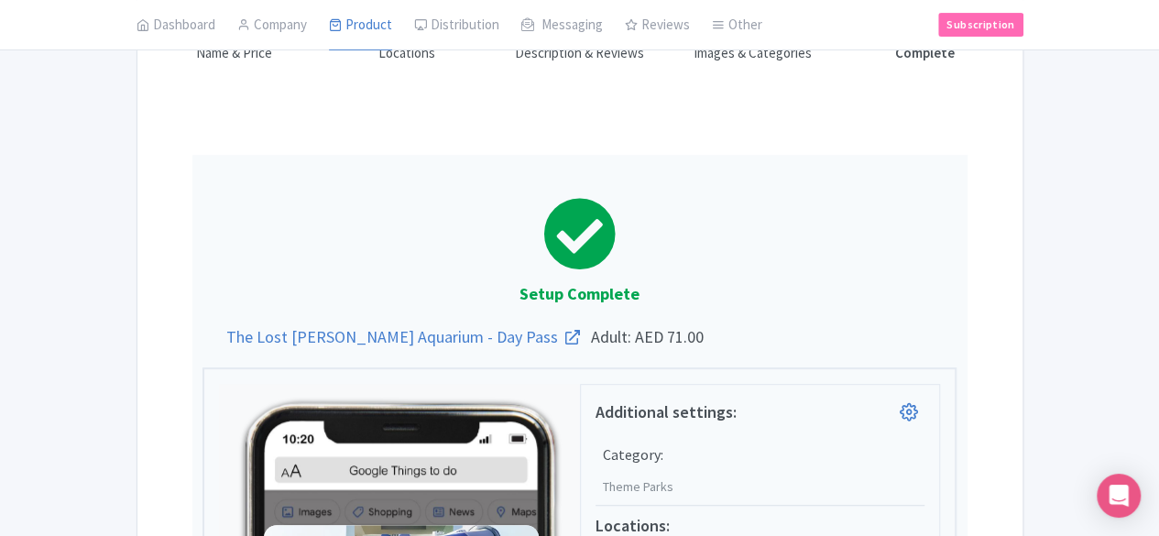
scroll to position [0, 0]
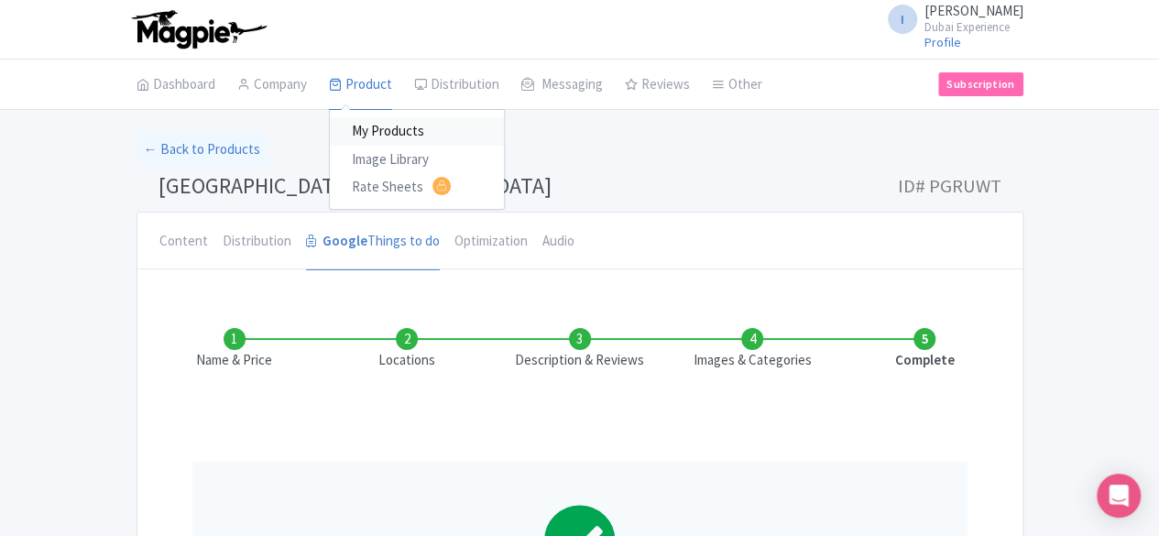
click at [330, 137] on link "My Products" at bounding box center [417, 131] width 174 height 28
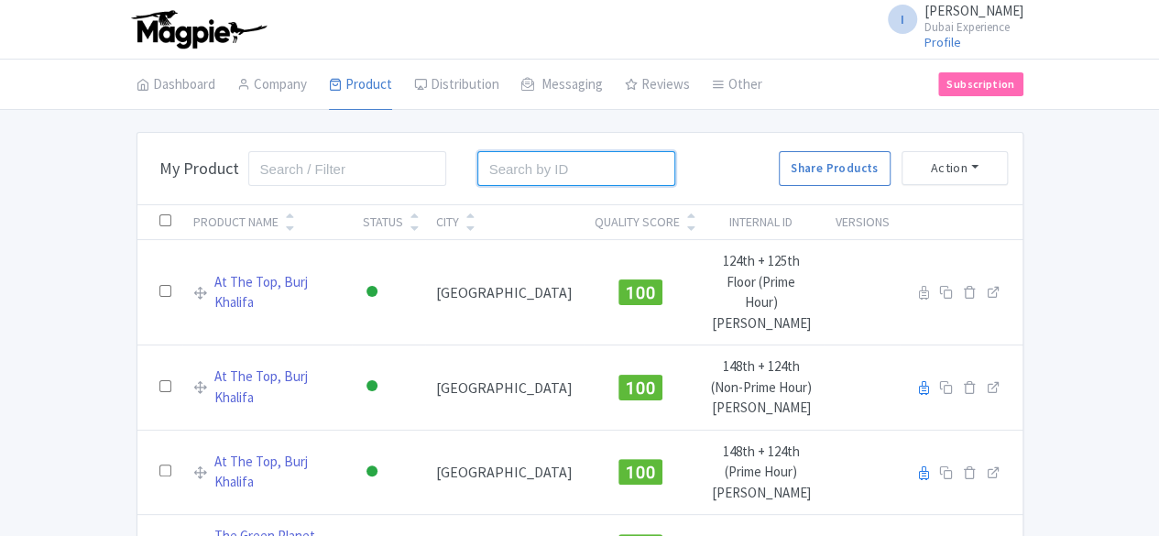
click at [477, 162] on input "search" at bounding box center [576, 168] width 199 height 35
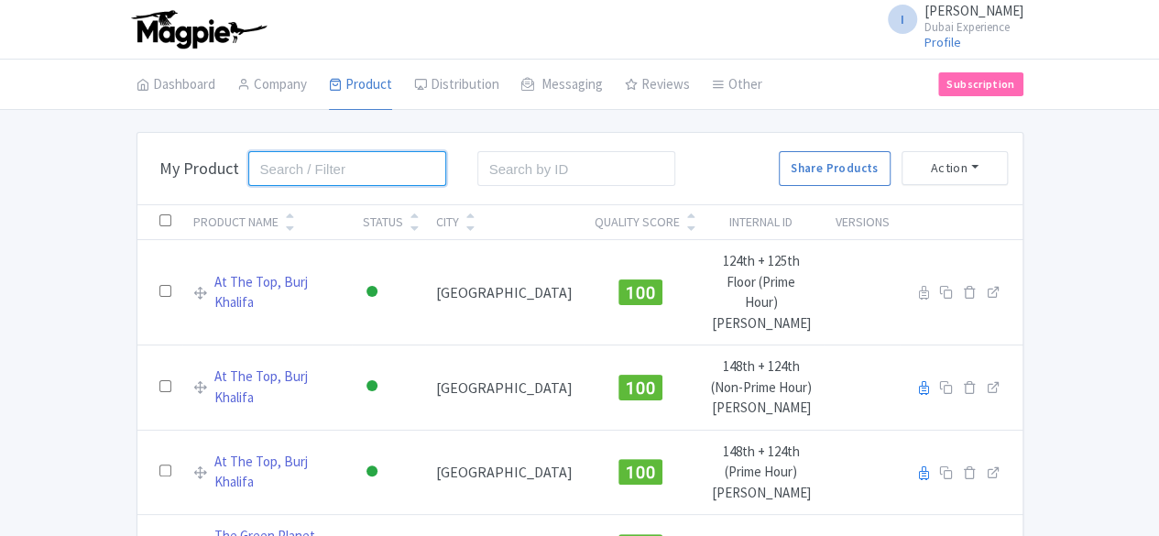
click at [277, 167] on input "search" at bounding box center [347, 168] width 199 height 35
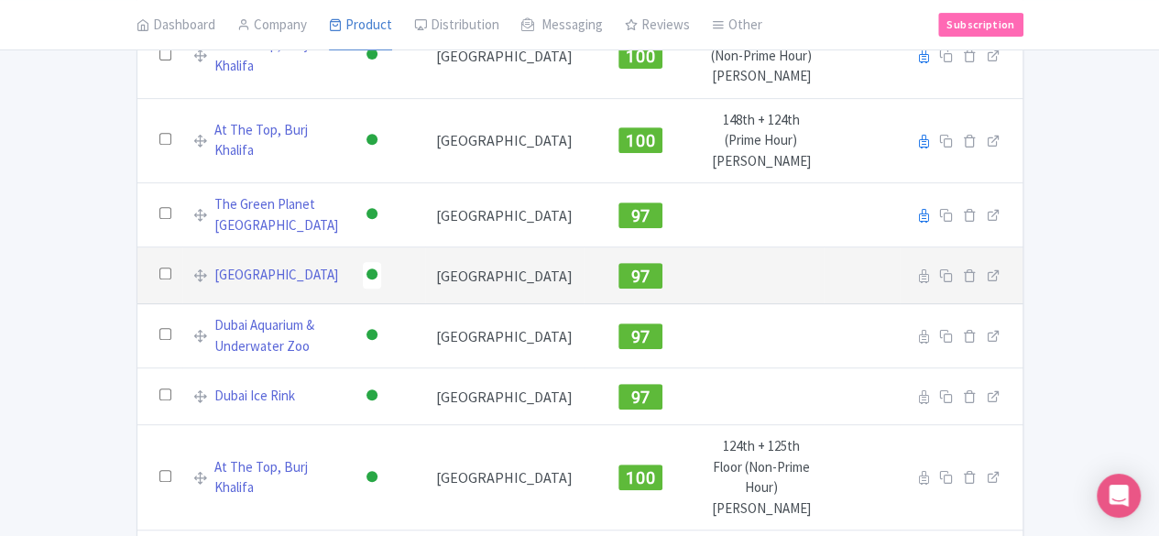
scroll to position [240, 0]
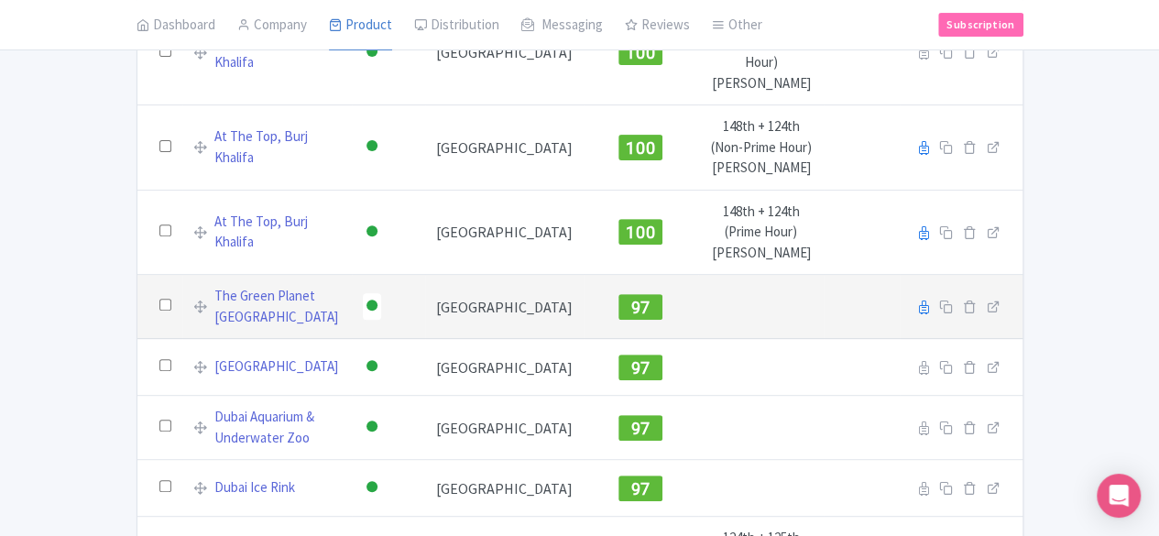
type input "[GEOGRAPHIC_DATA]"
drag, startPoint x: 455, startPoint y: 195, endPoint x: 412, endPoint y: 195, distance: 43.1
click at [425, 275] on td "[GEOGRAPHIC_DATA]" at bounding box center [504, 307] width 158 height 64
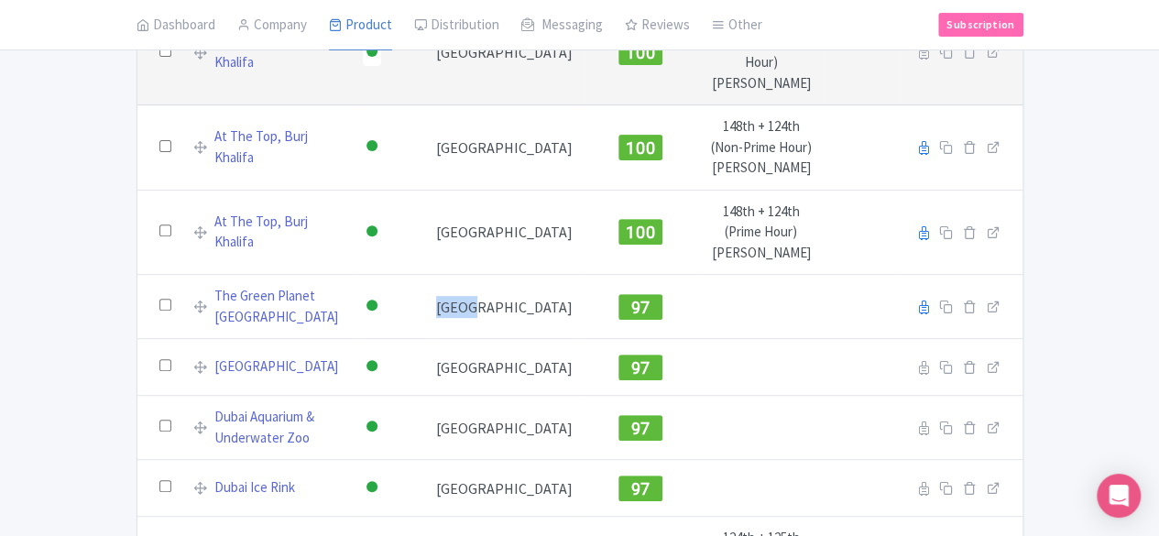
scroll to position [0, 0]
